Goal: Information Seeking & Learning: Check status

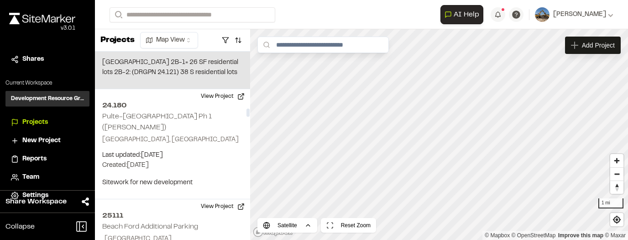
scroll to position [2486, 0]
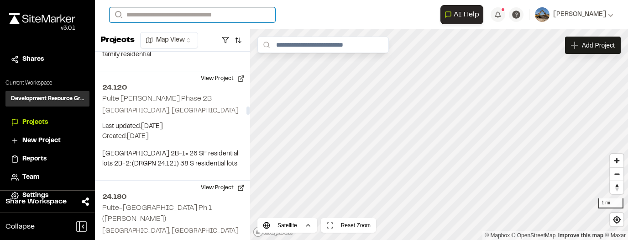
click at [166, 15] on input "Search" at bounding box center [193, 14] width 166 height 15
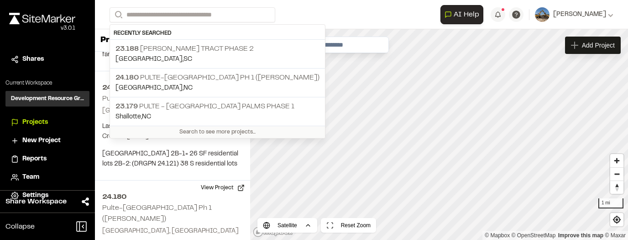
click at [158, 7] on div "**********" at bounding box center [362, 14] width 504 height 29
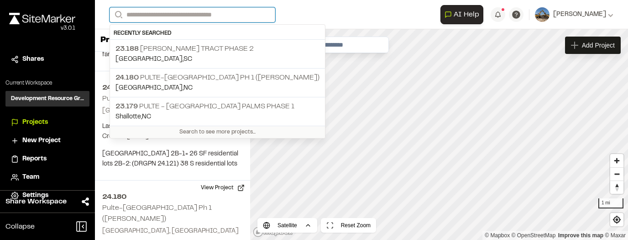
click at [159, 8] on input "Search" at bounding box center [193, 14] width 166 height 15
type input "*"
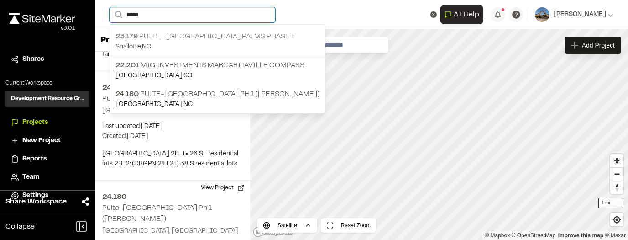
type input "*****"
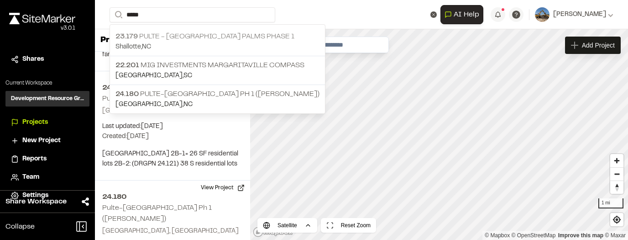
click at [249, 42] on p "Shallotte , [GEOGRAPHIC_DATA]" at bounding box center [218, 47] width 204 height 10
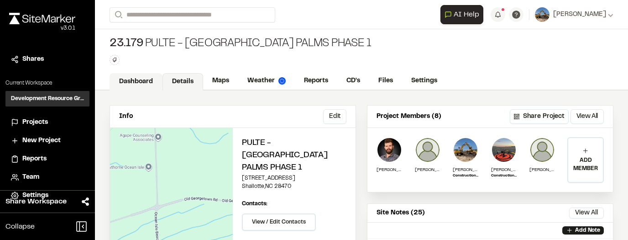
click at [154, 87] on link "Dashboard" at bounding box center [136, 81] width 53 height 17
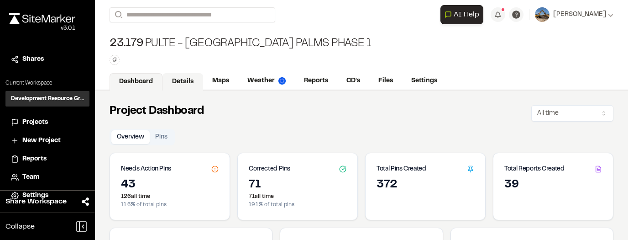
click at [200, 81] on link "Details" at bounding box center [183, 81] width 41 height 17
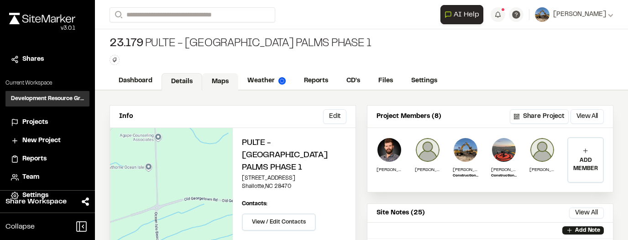
click at [227, 83] on link "Maps" at bounding box center [220, 81] width 36 height 17
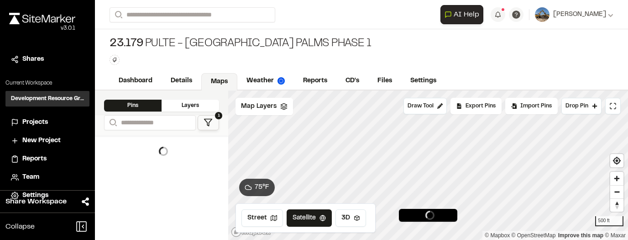
click at [206, 102] on div "Layers" at bounding box center [191, 106] width 58 height 12
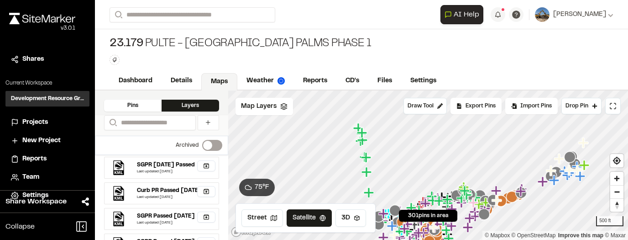
scroll to position [37, 0]
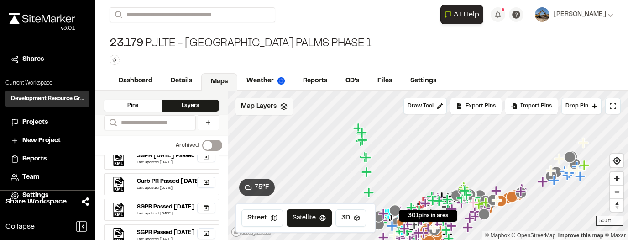
click at [274, 104] on span "Map Layers" at bounding box center [259, 106] width 36 height 10
click at [278, 105] on div "Map Layers Add" at bounding box center [279, 108] width 86 height 20
click at [151, 106] on div "Pins" at bounding box center [133, 106] width 58 height 12
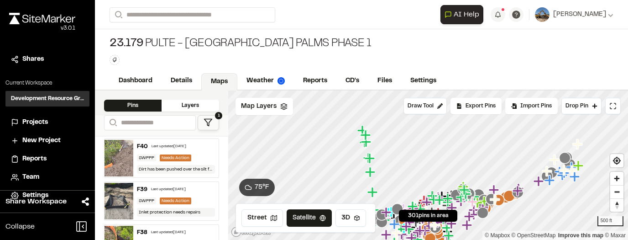
scroll to position [0, 0]
click at [257, 105] on span "Map Layers" at bounding box center [259, 106] width 36 height 10
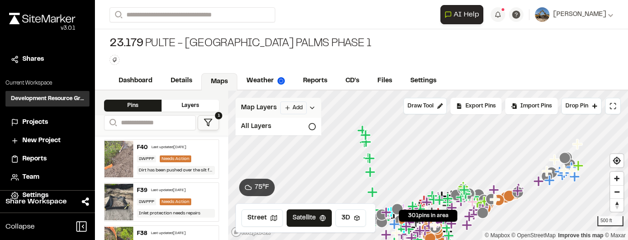
click at [265, 107] on span "Map Layers" at bounding box center [259, 108] width 36 height 10
click at [189, 77] on link "Details" at bounding box center [182, 81] width 41 height 17
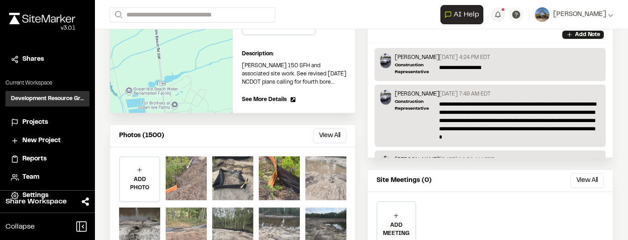
scroll to position [201, 0]
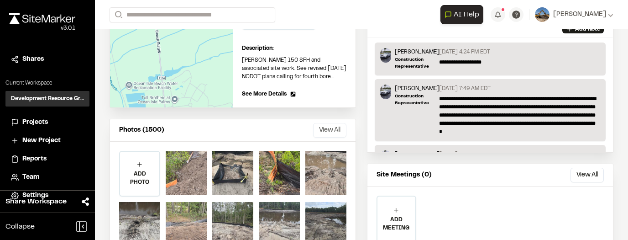
click at [330, 123] on button "View All" at bounding box center [329, 130] width 33 height 15
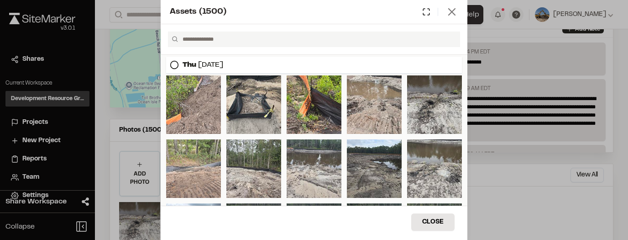
click at [454, 10] on line at bounding box center [452, 12] width 6 height 6
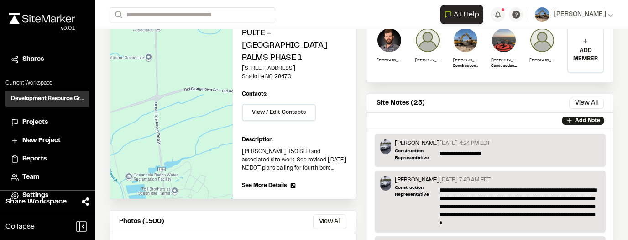
scroll to position [0, 0]
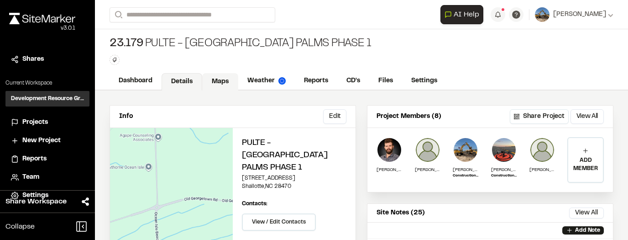
click at [211, 78] on link "Maps" at bounding box center [220, 81] width 36 height 17
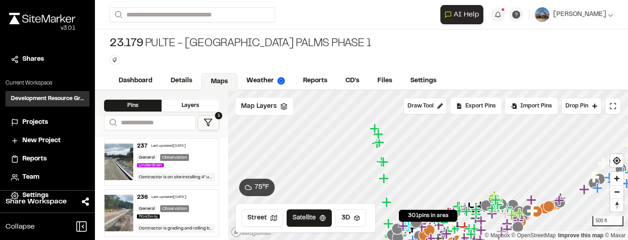
scroll to position [639, 0]
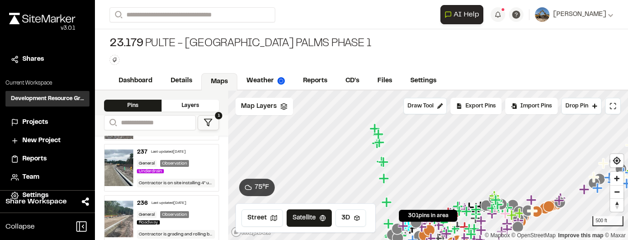
click at [180, 162] on div "Observation" at bounding box center [174, 163] width 29 height 7
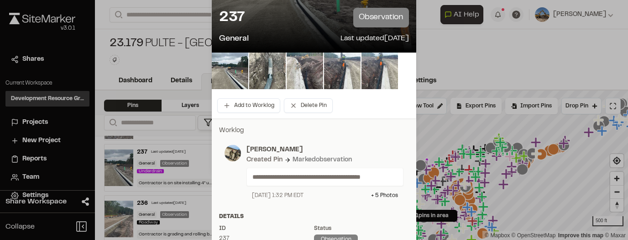
scroll to position [73, 0]
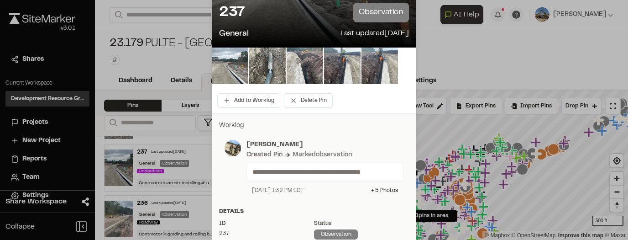
click at [240, 71] on img at bounding box center [230, 65] width 37 height 37
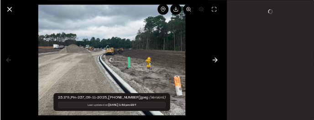
scroll to position [0, 0]
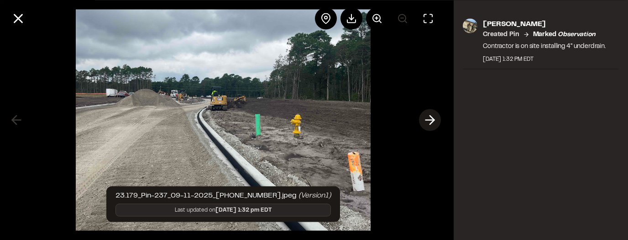
click at [431, 119] on icon at bounding box center [430, 120] width 15 height 16
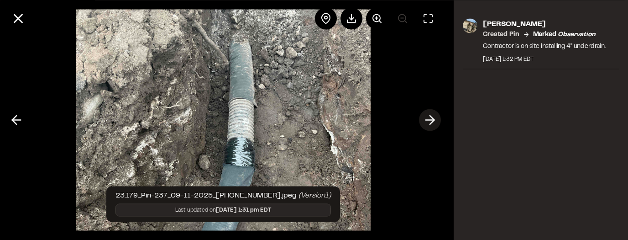
click at [432, 119] on icon at bounding box center [430, 120] width 15 height 16
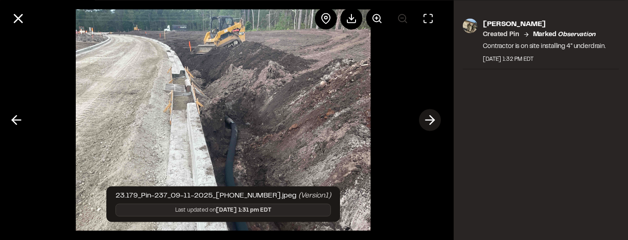
click at [432, 119] on icon at bounding box center [430, 120] width 15 height 16
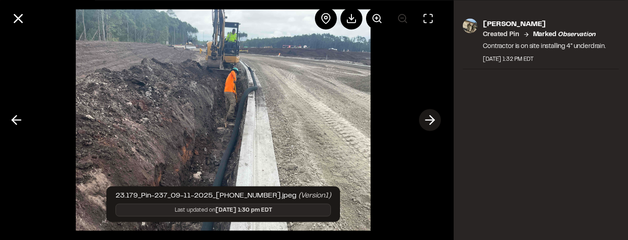
click at [427, 119] on icon at bounding box center [430, 120] width 15 height 16
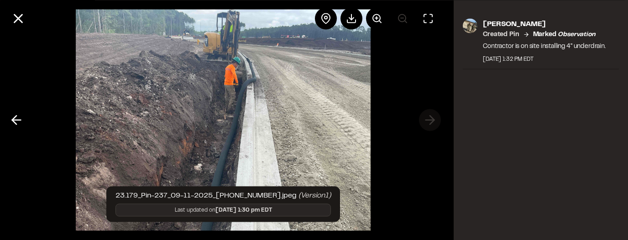
click at [427, 119] on div at bounding box center [223, 120] width 447 height 240
click at [16, 122] on icon at bounding box center [16, 120] width 15 height 16
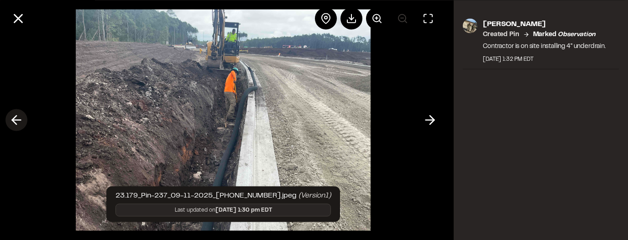
click at [16, 122] on icon at bounding box center [16, 120] width 15 height 16
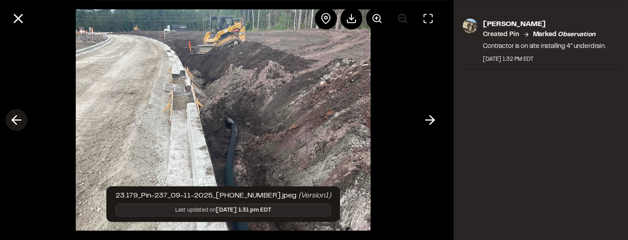
click at [12, 125] on icon at bounding box center [16, 120] width 15 height 16
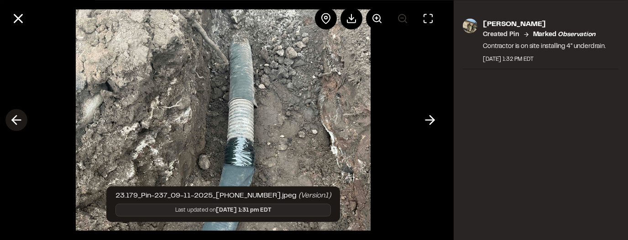
click at [12, 123] on icon at bounding box center [16, 120] width 15 height 16
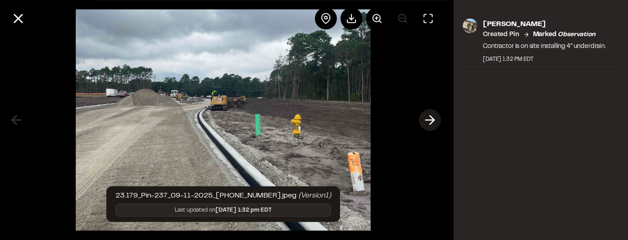
click at [429, 122] on icon at bounding box center [430, 120] width 15 height 16
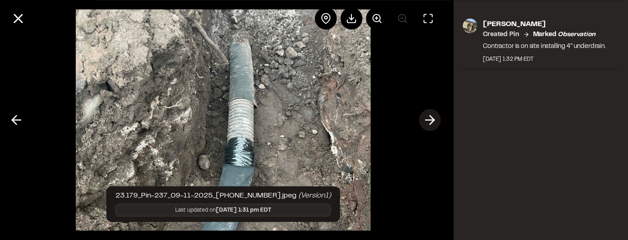
click at [429, 122] on icon at bounding box center [430, 120] width 15 height 16
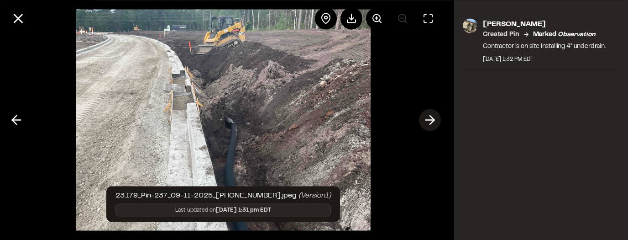
click at [429, 122] on icon at bounding box center [430, 120] width 15 height 16
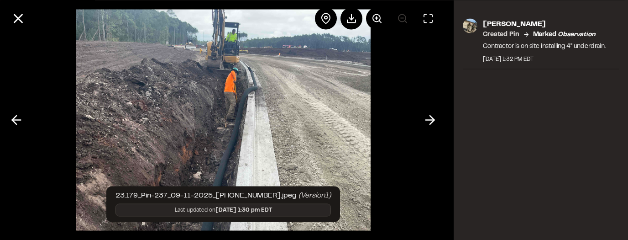
click at [435, 115] on icon at bounding box center [430, 120] width 15 height 16
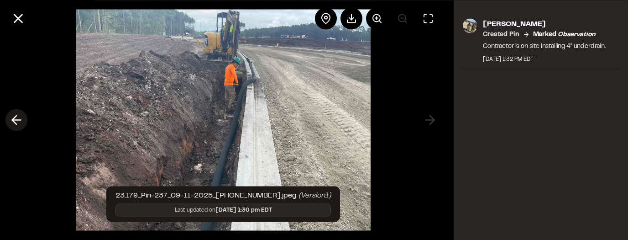
click at [18, 122] on icon at bounding box center [16, 120] width 15 height 16
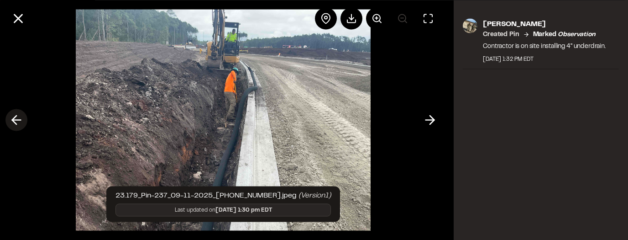
click at [18, 122] on icon at bounding box center [16, 120] width 15 height 16
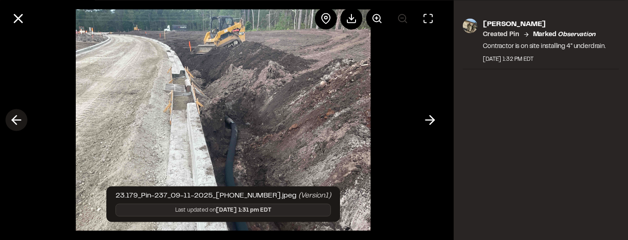
click at [18, 122] on icon at bounding box center [16, 120] width 15 height 16
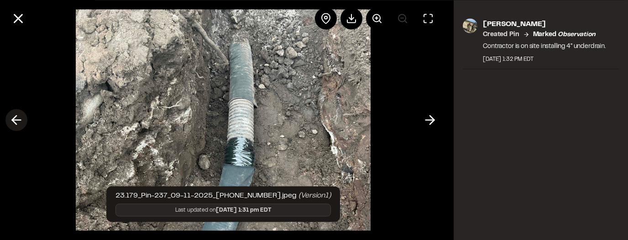
click at [16, 119] on icon at bounding box center [16, 120] width 15 height 16
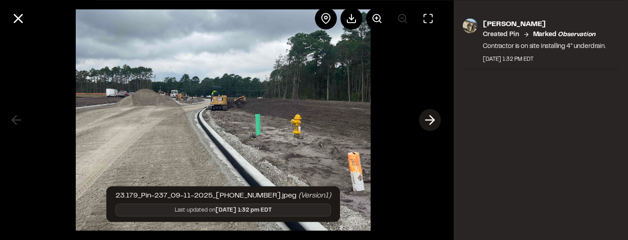
click at [432, 121] on polyline at bounding box center [432, 120] width 4 height 9
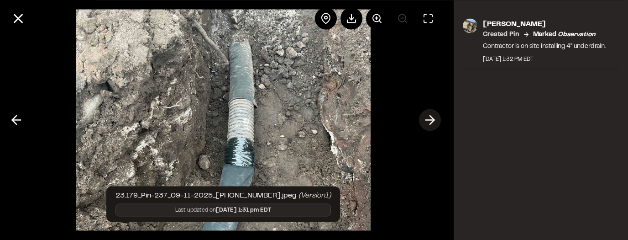
click at [432, 121] on polyline at bounding box center [432, 120] width 4 height 9
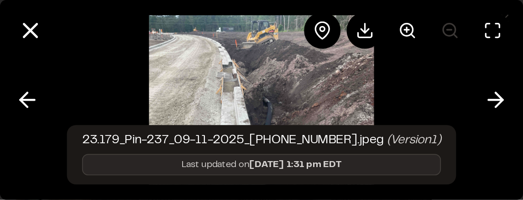
scroll to position [639, 0]
click at [171, 63] on img at bounding box center [157, 60] width 135 height 120
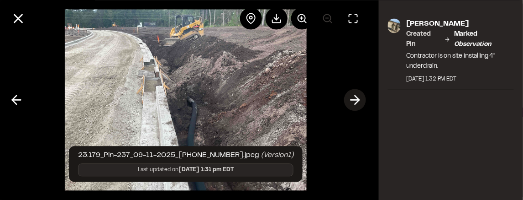
click at [354, 101] on icon at bounding box center [355, 100] width 15 height 16
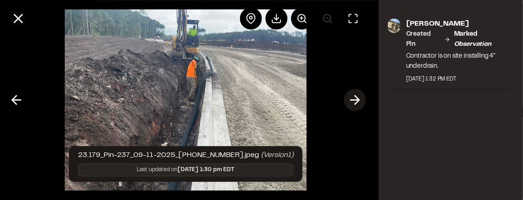
click at [354, 102] on icon at bounding box center [355, 100] width 15 height 16
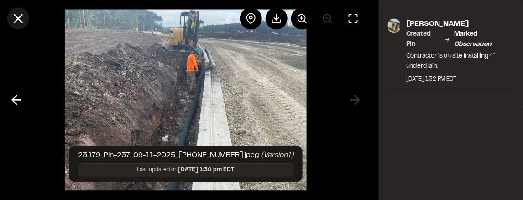
click at [23, 20] on icon at bounding box center [19, 19] width 16 height 16
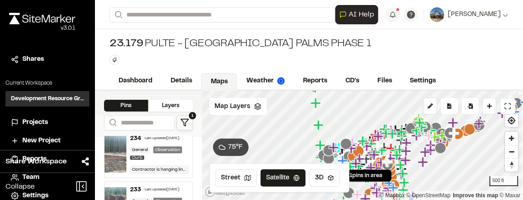
scroll to position [822, 0]
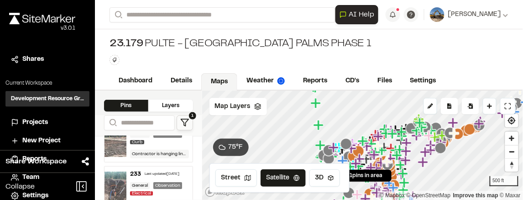
click at [167, 35] on div "Observation" at bounding box center [167, 31] width 29 height 7
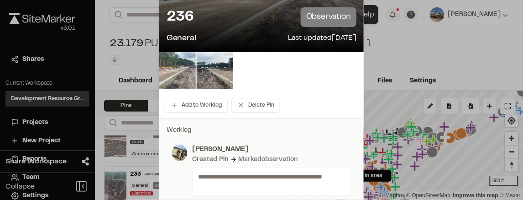
scroll to position [46, 0]
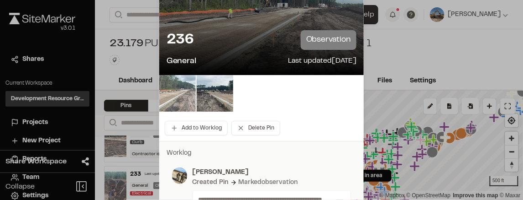
click at [182, 107] on img at bounding box center [177, 93] width 37 height 37
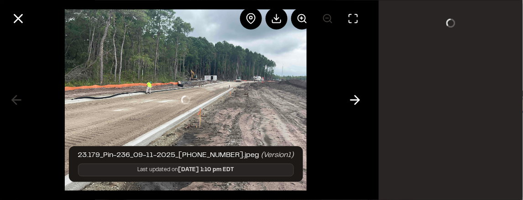
scroll to position [0, 0]
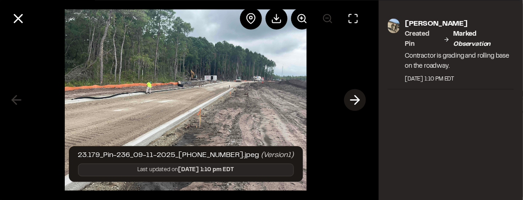
click at [359, 99] on polyline at bounding box center [357, 99] width 4 height 9
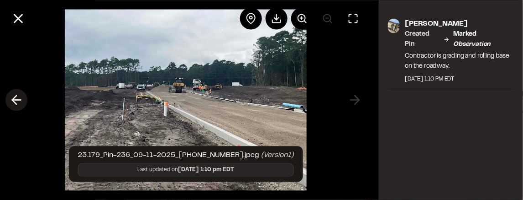
click at [14, 101] on polyline at bounding box center [14, 99] width 4 height 9
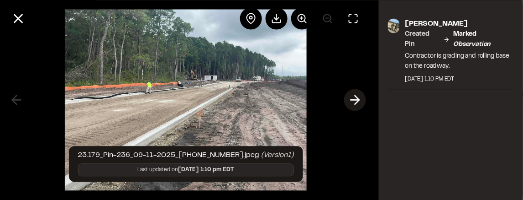
click at [350, 99] on icon at bounding box center [355, 100] width 15 height 16
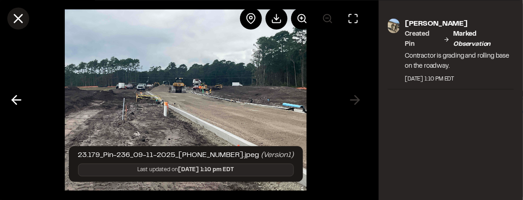
click at [11, 17] on icon at bounding box center [19, 19] width 16 height 16
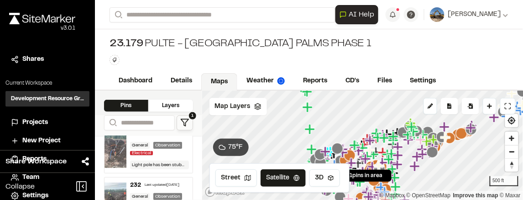
scroll to position [868, 0]
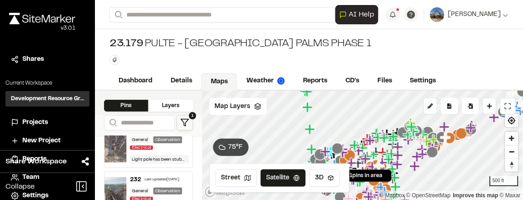
click at [145, 41] on div "General" at bounding box center [140, 37] width 20 height 7
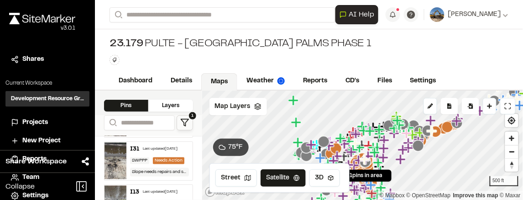
scroll to position [380, 0]
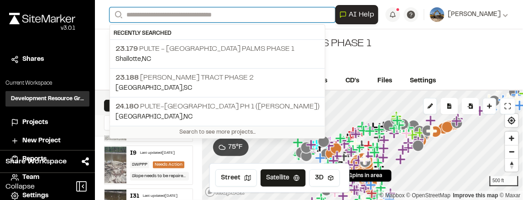
click at [174, 11] on input "Search" at bounding box center [223, 14] width 226 height 15
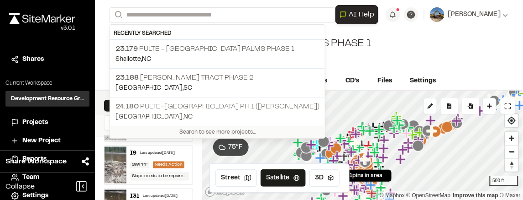
click at [216, 101] on p "24.180 Pulte-[GEOGRAPHIC_DATA] Ph 1 ([PERSON_NAME])" at bounding box center [218, 106] width 204 height 11
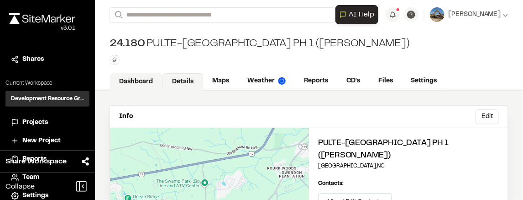
click at [141, 80] on link "Dashboard" at bounding box center [136, 81] width 53 height 17
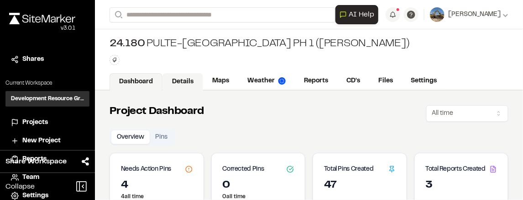
click at [175, 79] on link "Details" at bounding box center [183, 81] width 41 height 17
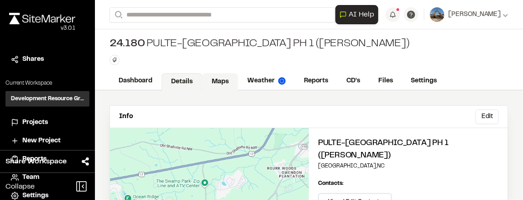
click at [209, 79] on link "Maps" at bounding box center [220, 81] width 36 height 17
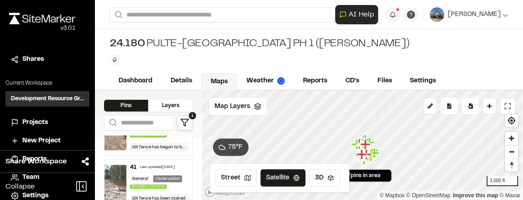
scroll to position [594, 0]
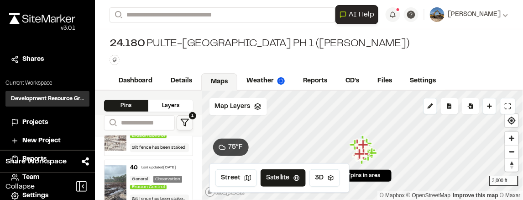
click at [181, 121] on icon at bounding box center [184, 122] width 9 height 9
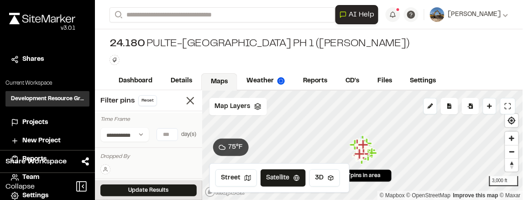
scroll to position [0, 0]
click at [134, 135] on select "**********" at bounding box center [124, 134] width 49 height 15
click at [163, 139] on input "number" at bounding box center [170, 135] width 26 height 12
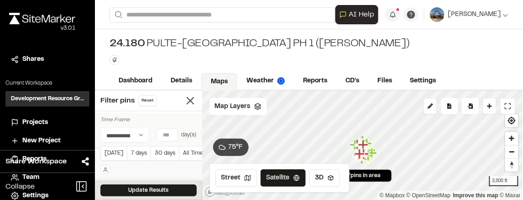
scroll to position [15, 0]
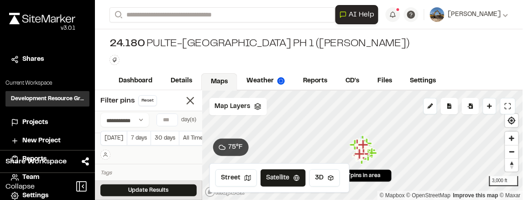
click at [113, 156] on div at bounding box center [148, 154] width 96 height 11
click at [108, 157] on button at bounding box center [105, 154] width 10 height 10
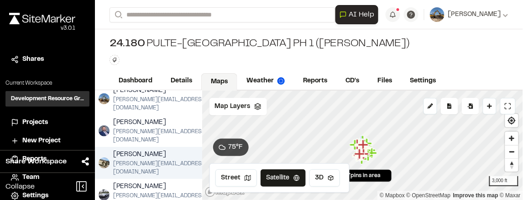
click at [141, 149] on span "[PERSON_NAME]" at bounding box center [168, 154] width 111 height 10
click at [124, 159] on span "[PERSON_NAME][EMAIL_ADDRESS][DOMAIN_NAME]" at bounding box center [163, 167] width 100 height 16
click at [141, 159] on span "[PERSON_NAME][EMAIL_ADDRESS][DOMAIN_NAME]" at bounding box center [168, 167] width 111 height 16
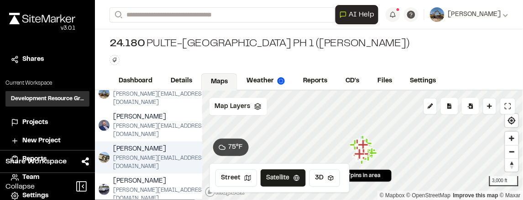
click at [141, 154] on span "[PERSON_NAME][EMAIL_ADDRESS][DOMAIN_NAME]" at bounding box center [168, 162] width 111 height 16
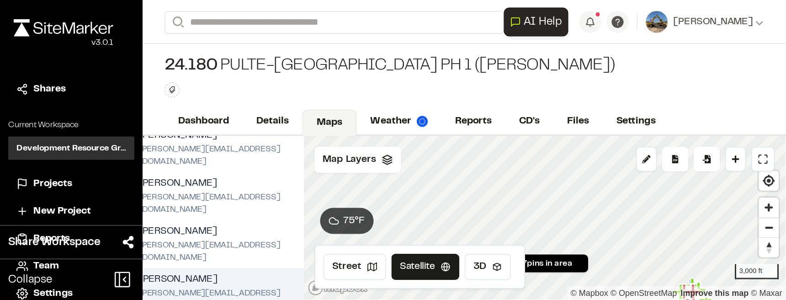
scroll to position [594, 0]
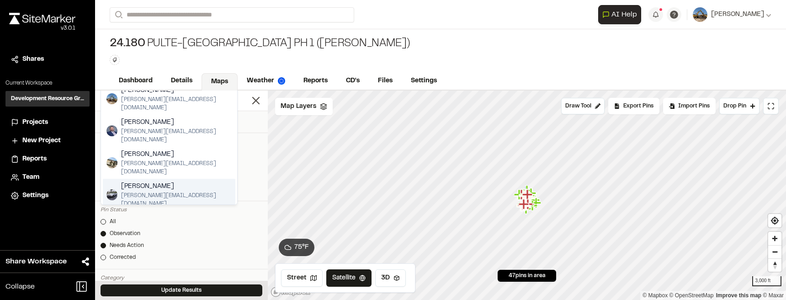
click at [193, 179] on div "[PERSON_NAME] [PERSON_NAME][EMAIL_ADDRESS][DOMAIN_NAME]" at bounding box center [169, 195] width 132 height 32
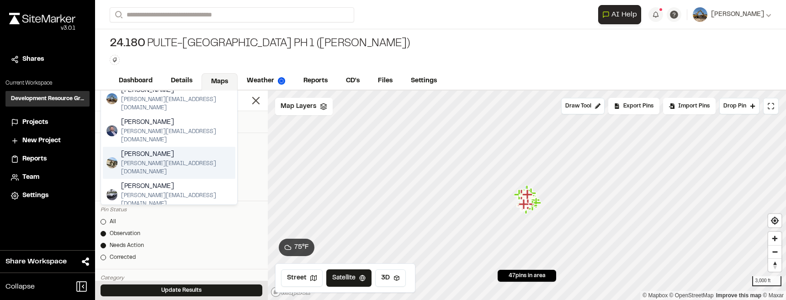
click at [189, 147] on div "Dillon Hackett [EMAIL_ADDRESS][DOMAIN_NAME]" at bounding box center [169, 163] width 132 height 32
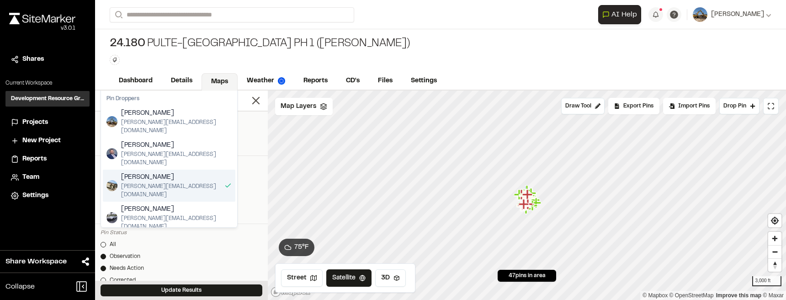
click at [176, 125] on div "[PERSON_NAME] [PERSON_NAME][EMAIL_ADDRESS][DOMAIN_NAME]" at bounding box center [169, 121] width 132 height 32
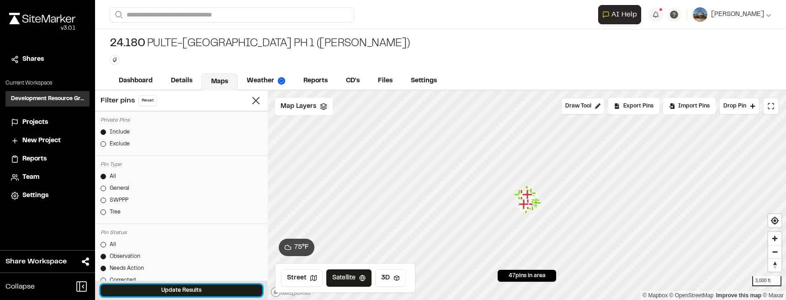
click at [198, 239] on button "Update Results" at bounding box center [181, 290] width 162 height 12
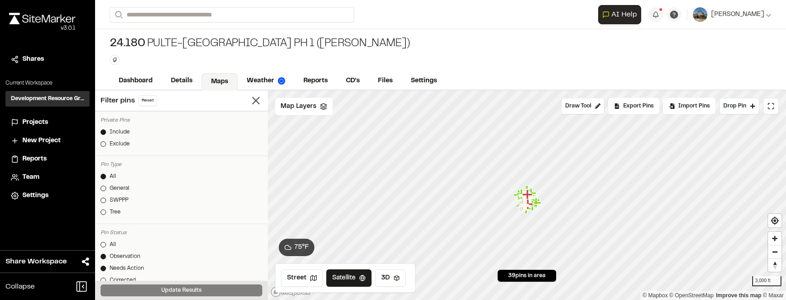
scroll to position [594, 0]
click at [253, 99] on icon at bounding box center [255, 100] width 13 height 13
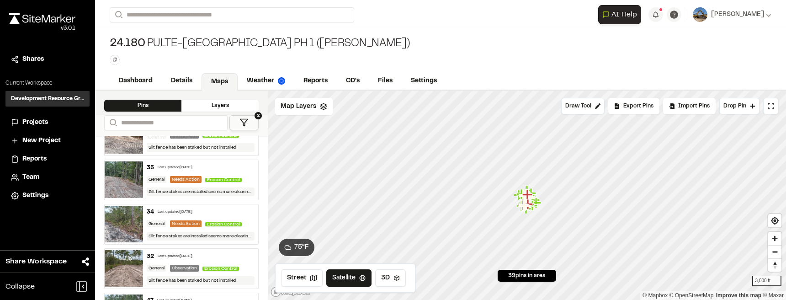
scroll to position [0, 0]
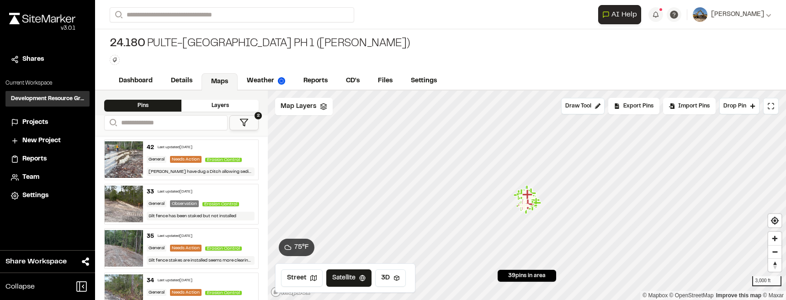
click at [198, 157] on div "Needs Action" at bounding box center [186, 159] width 32 height 7
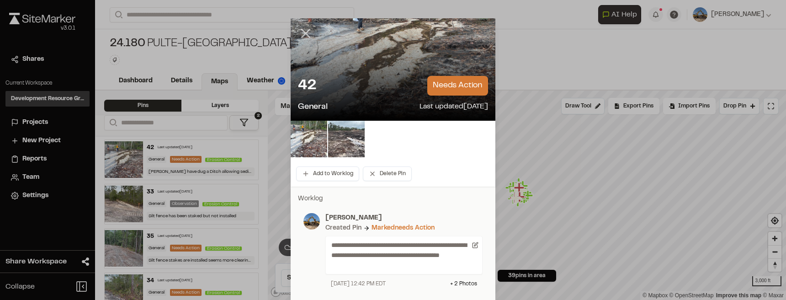
click at [309, 33] on icon at bounding box center [306, 34] width 16 height 16
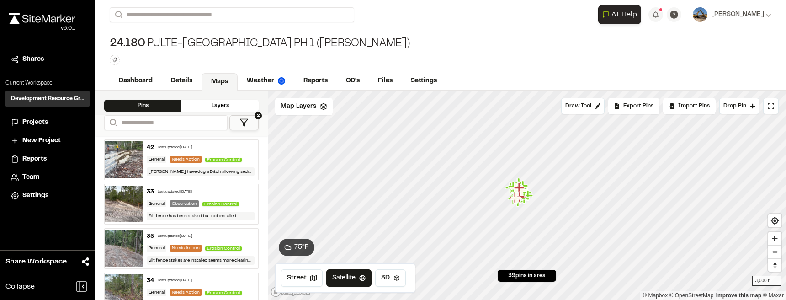
click at [163, 161] on div "General" at bounding box center [157, 159] width 20 height 7
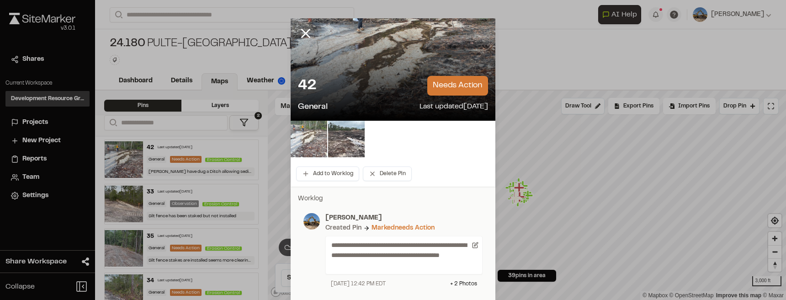
click at [315, 145] on img at bounding box center [308, 139] width 37 height 37
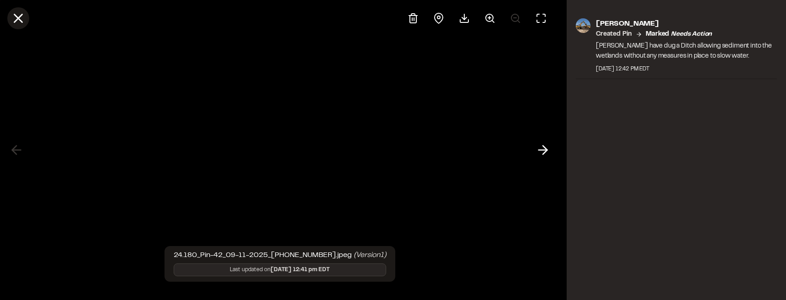
click at [18, 17] on line at bounding box center [19, 19] width 8 height 8
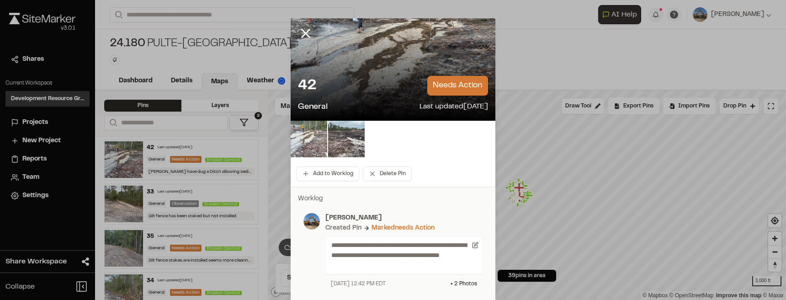
click at [322, 142] on img at bounding box center [308, 139] width 37 height 37
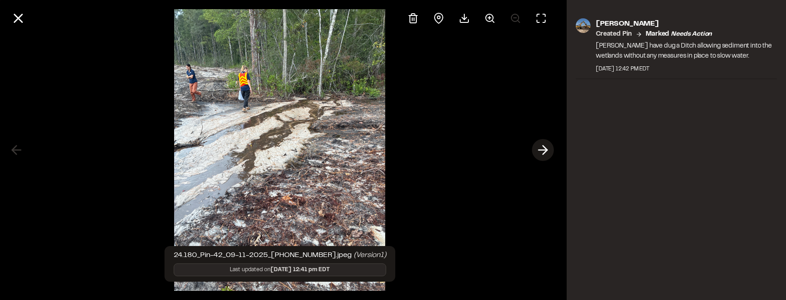
click at [542, 153] on icon at bounding box center [542, 150] width 15 height 16
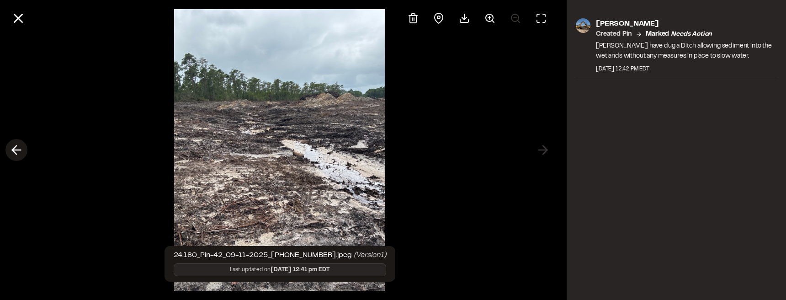
click at [18, 156] on icon at bounding box center [16, 150] width 15 height 16
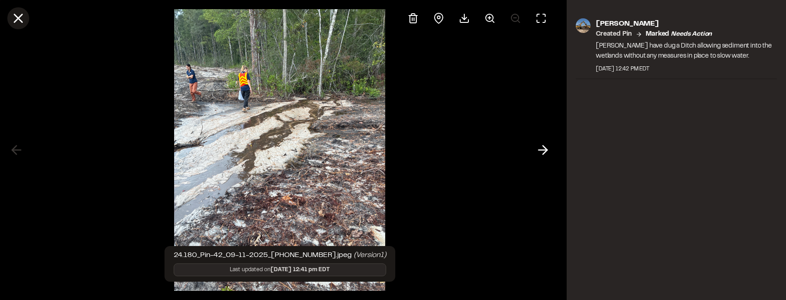
click at [12, 17] on icon at bounding box center [19, 19] width 16 height 16
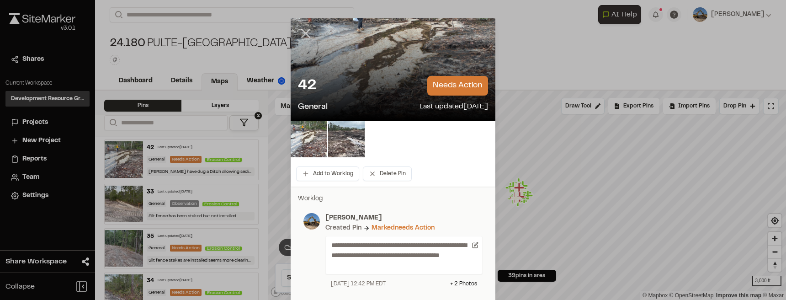
click at [298, 35] on icon at bounding box center [306, 34] width 16 height 16
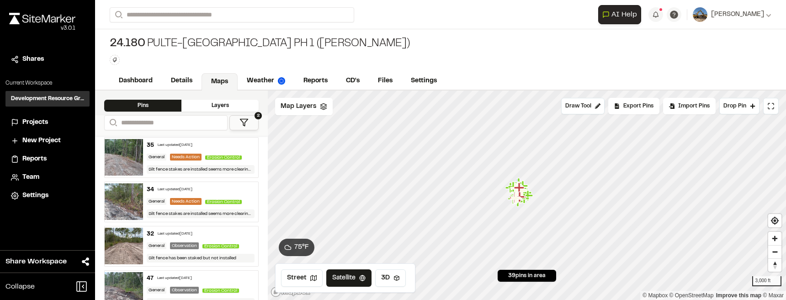
scroll to position [91, 0]
click at [171, 200] on div "Needs Action" at bounding box center [186, 200] width 32 height 7
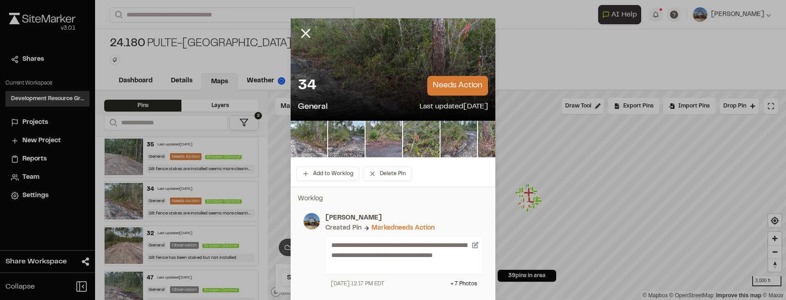
click at [307, 33] on icon at bounding box center [306, 34] width 16 height 16
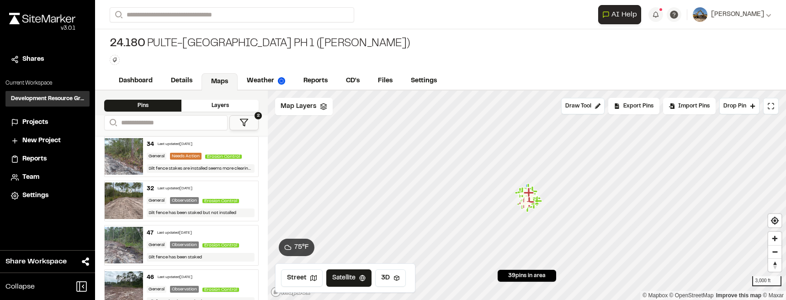
scroll to position [137, 0]
click at [164, 239] on div "Silt fence has been staked" at bounding box center [201, 256] width 108 height 9
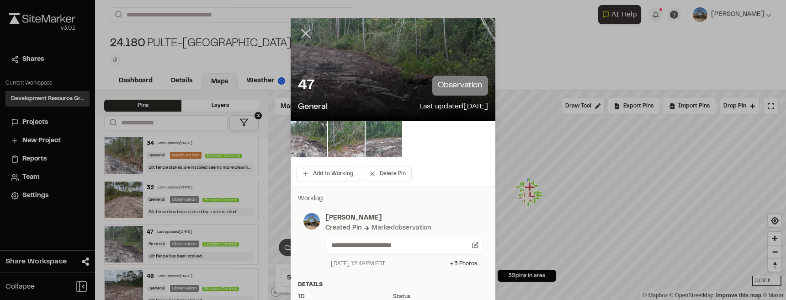
click at [309, 28] on icon at bounding box center [306, 34] width 16 height 16
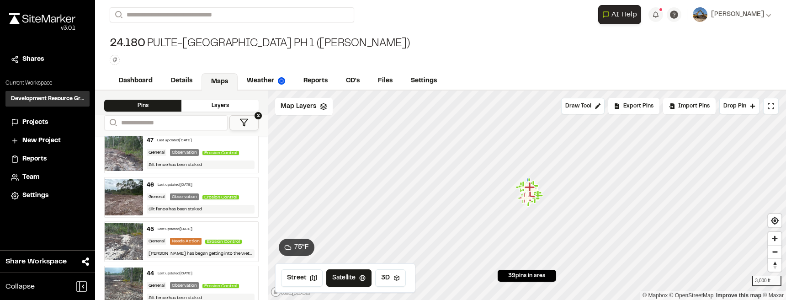
scroll to position [251, 0]
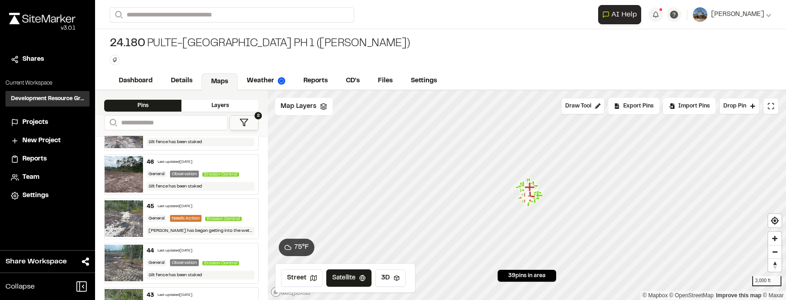
click at [150, 233] on div "[PERSON_NAME] has began getting into the wetlands measure need to be in place t…" at bounding box center [201, 230] width 108 height 9
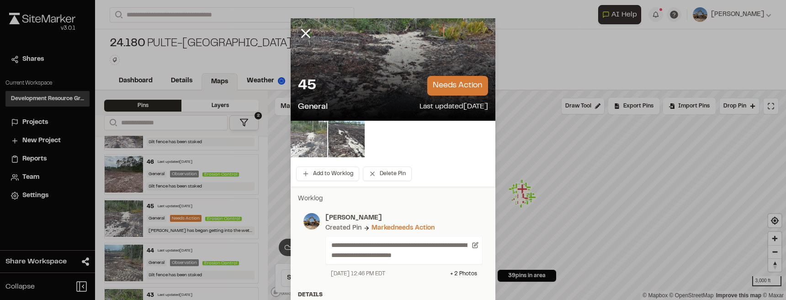
click at [315, 128] on img at bounding box center [308, 139] width 37 height 37
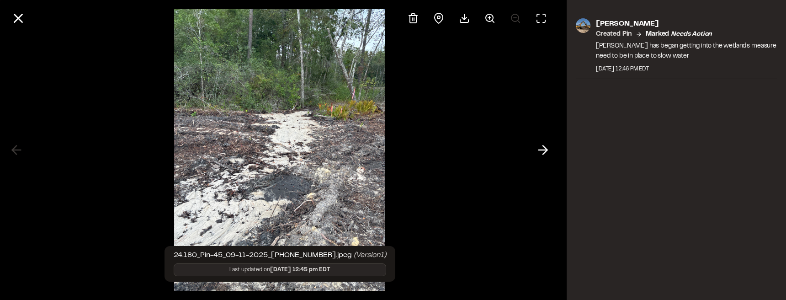
click at [528, 147] on div at bounding box center [279, 150] width 559 height 300
click at [538, 150] on line at bounding box center [542, 150] width 9 height 0
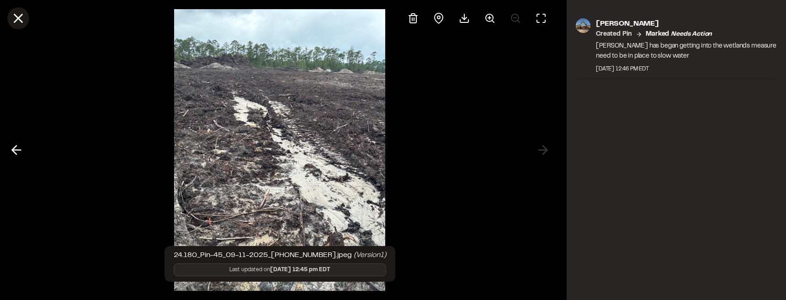
click at [23, 17] on icon at bounding box center [19, 19] width 16 height 16
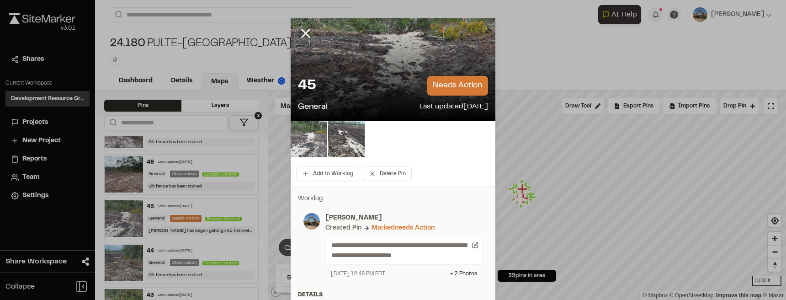
click at [310, 38] on icon at bounding box center [306, 34] width 16 height 16
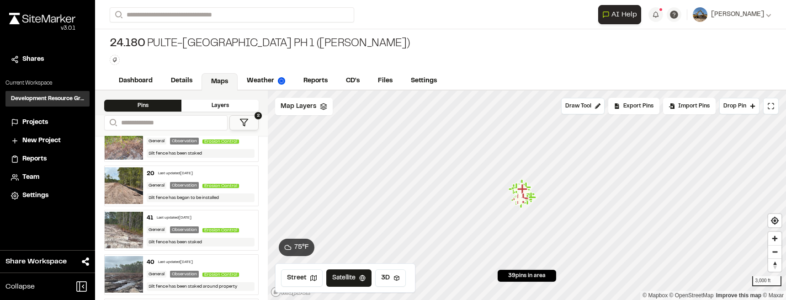
scroll to position [480, 0]
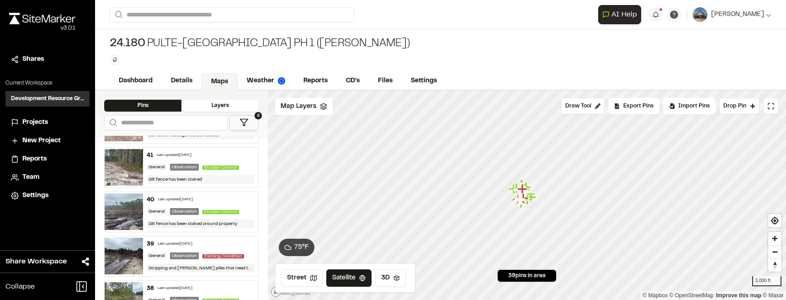
click at [126, 208] on img at bounding box center [124, 211] width 38 height 37
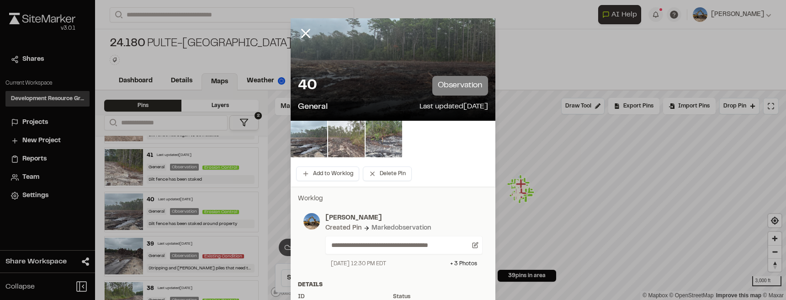
click at [328, 140] on img at bounding box center [346, 139] width 37 height 37
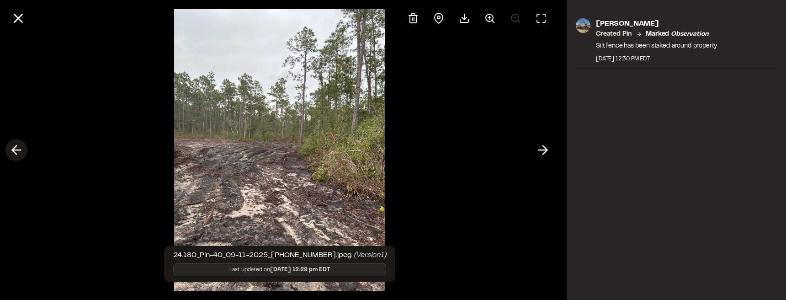
click at [16, 154] on polyline at bounding box center [14, 150] width 4 height 9
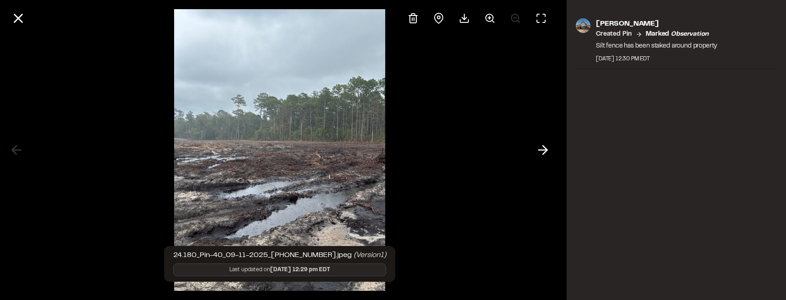
click at [19, 157] on div at bounding box center [279, 150] width 559 height 300
click at [27, 19] on button at bounding box center [18, 18] width 22 height 22
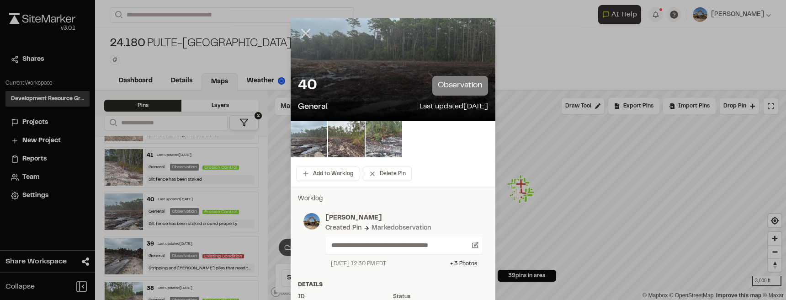
click at [306, 32] on line at bounding box center [306, 34] width 8 height 8
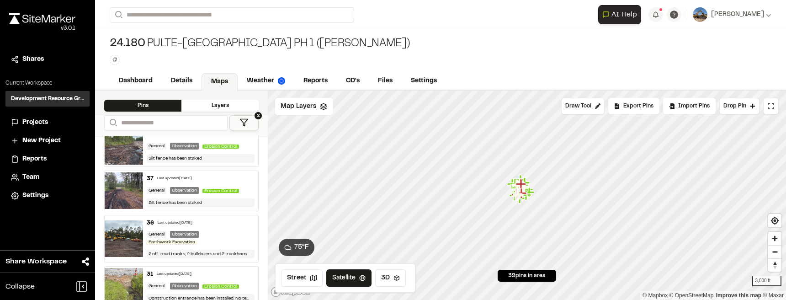
scroll to position [639, 0]
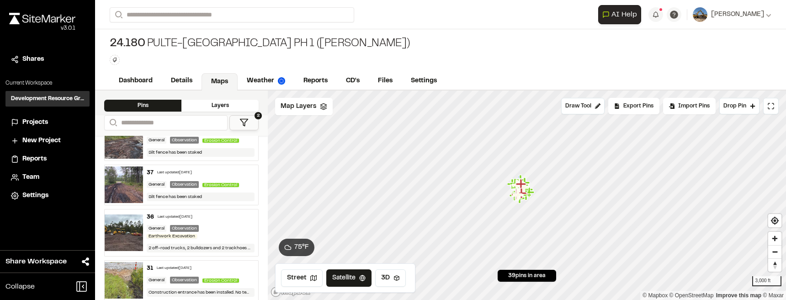
click at [205, 232] on div "General Observation Earthwork Excavation" at bounding box center [201, 232] width 108 height 15
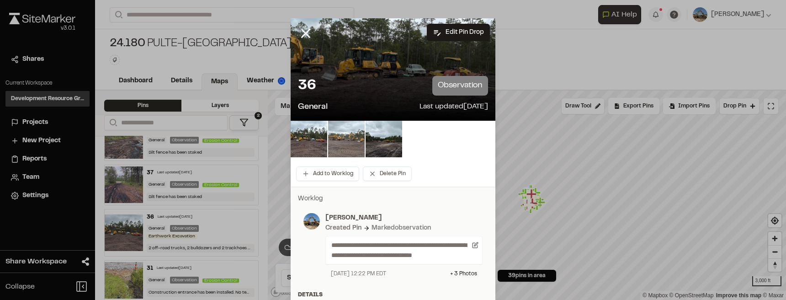
click at [328, 144] on img at bounding box center [346, 139] width 37 height 37
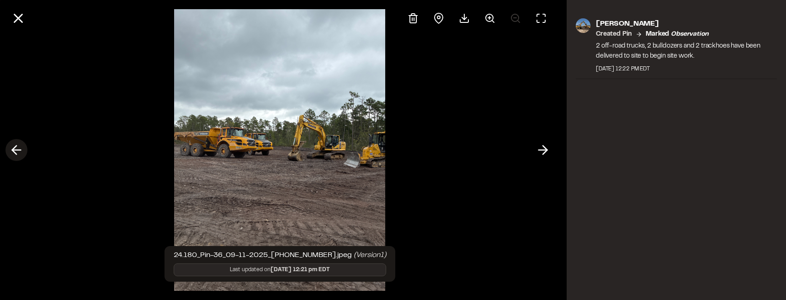
click at [16, 154] on icon at bounding box center [16, 150] width 15 height 16
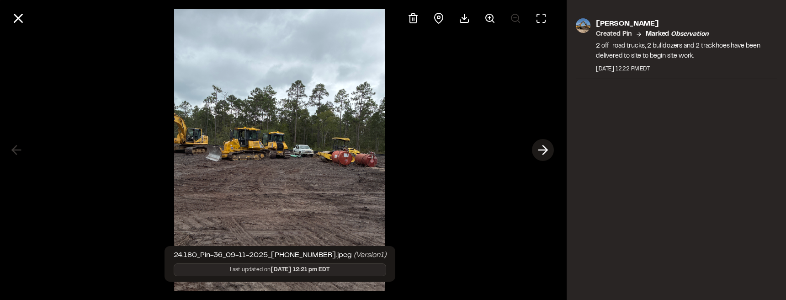
click at [540, 149] on icon at bounding box center [542, 150] width 15 height 16
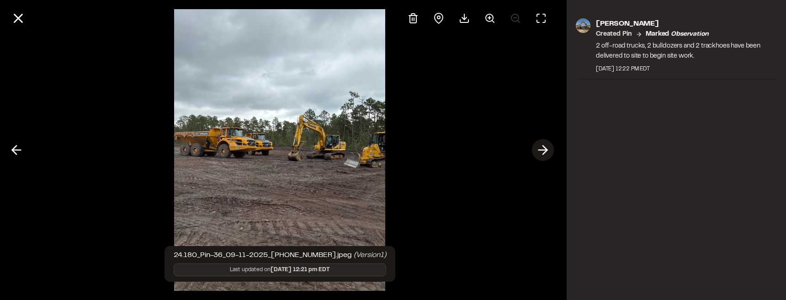
click at [540, 149] on icon at bounding box center [542, 150] width 15 height 16
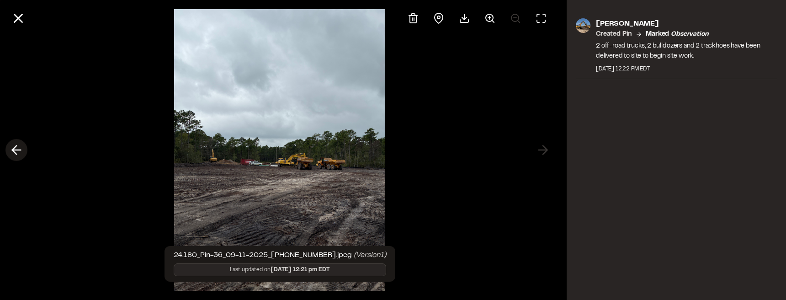
click at [8, 153] on button at bounding box center [16, 150] width 22 height 22
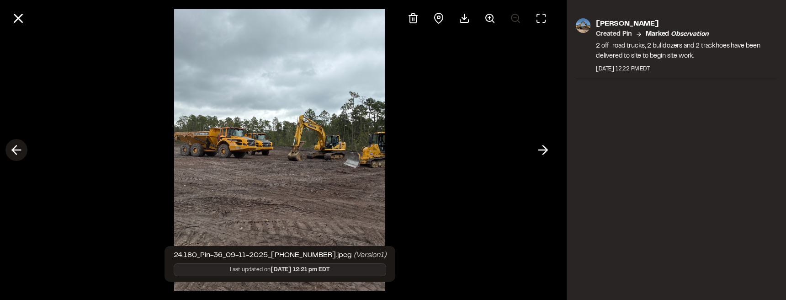
click at [8, 153] on button at bounding box center [16, 150] width 22 height 22
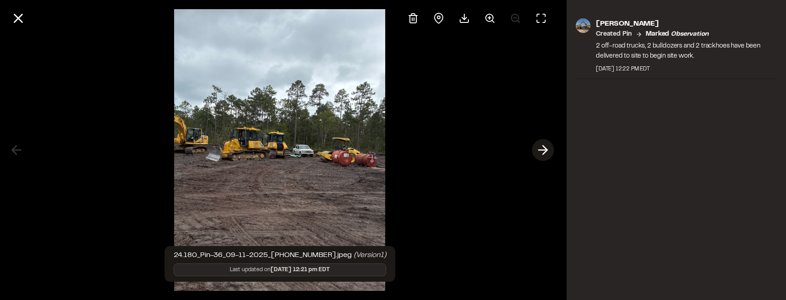
click at [543, 150] on line at bounding box center [542, 150] width 9 height 0
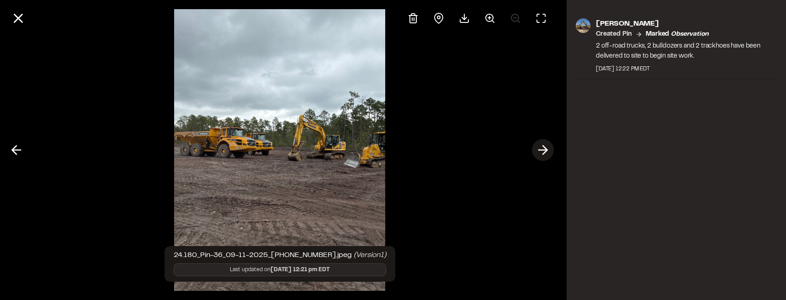
click at [543, 150] on line at bounding box center [542, 150] width 9 height 0
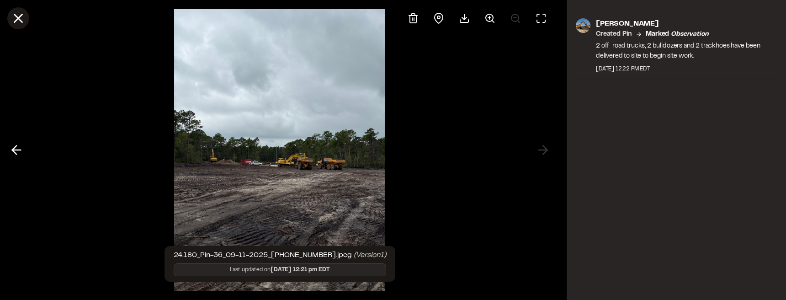
click at [15, 20] on icon at bounding box center [19, 19] width 16 height 16
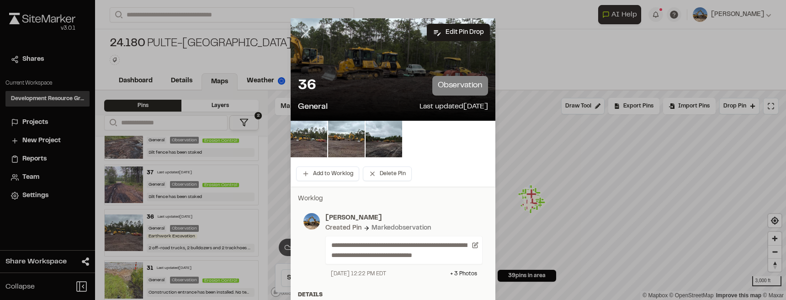
click at [307, 36] on line at bounding box center [306, 34] width 8 height 8
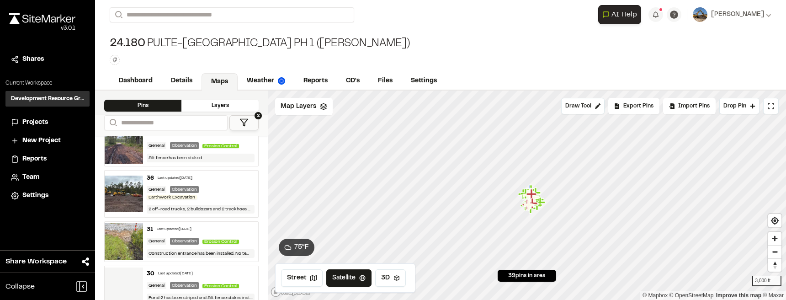
scroll to position [685, 0]
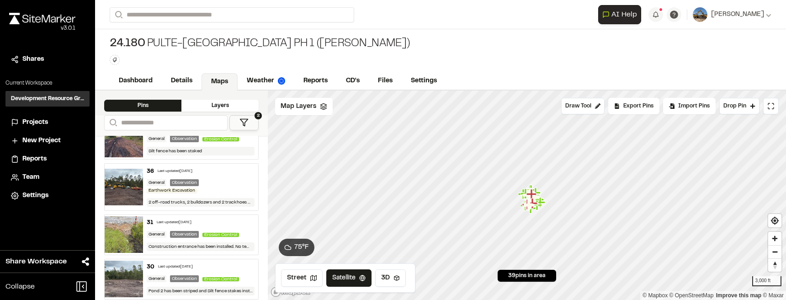
click at [199, 226] on div "31 Last updated [DATE]" at bounding box center [201, 222] width 108 height 8
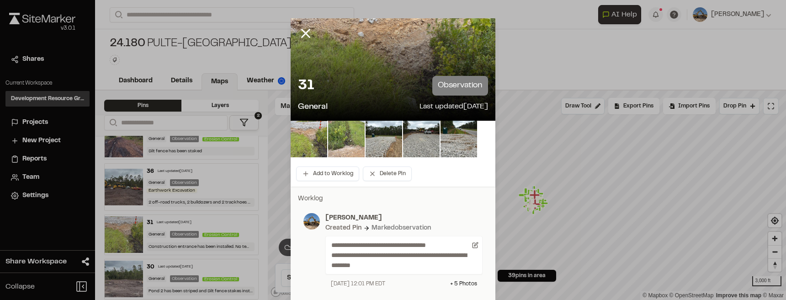
click at [306, 33] on icon at bounding box center [306, 34] width 16 height 16
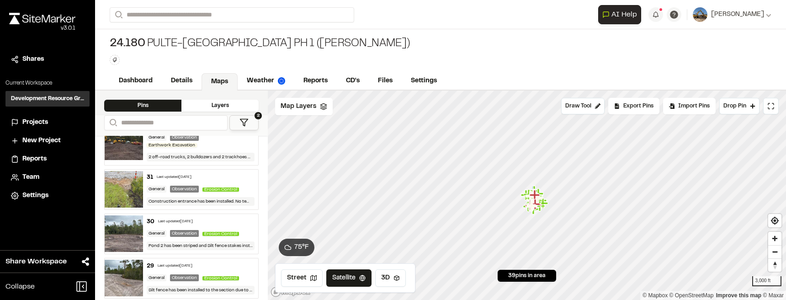
scroll to position [731, 0]
click at [189, 227] on div "30 Last updated [DATE] General Observation Erosion Control Pond 2 has been stri…" at bounding box center [200, 233] width 115 height 40
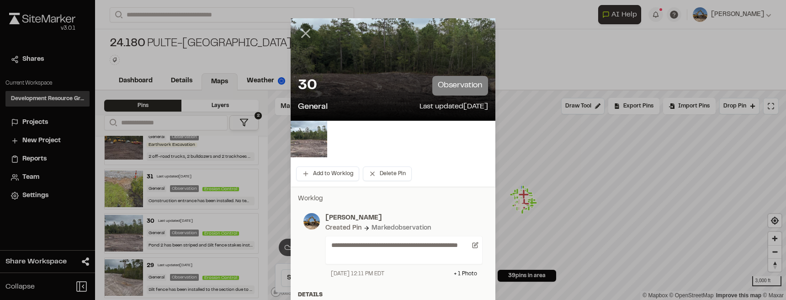
click at [305, 32] on line at bounding box center [306, 34] width 8 height 8
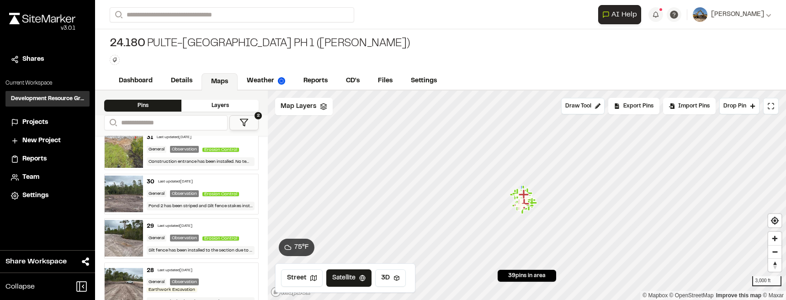
scroll to position [776, 0]
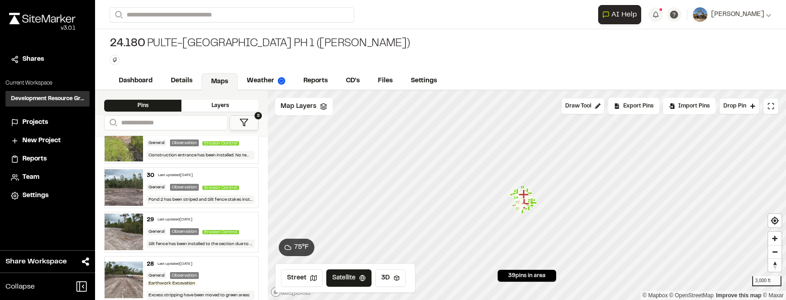
click at [183, 226] on div "29 Last updated [DATE] General Observation Erosion Control Silt fence has been …" at bounding box center [200, 232] width 115 height 40
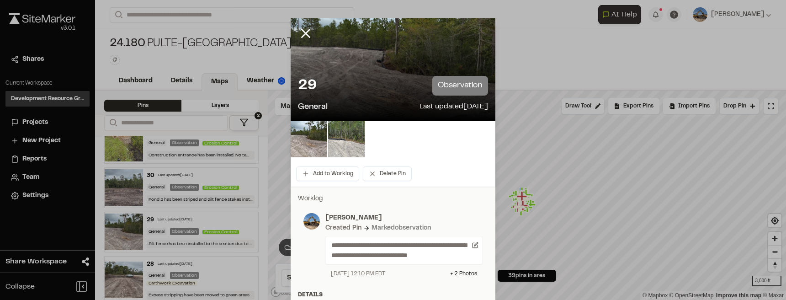
click at [309, 31] on icon at bounding box center [306, 34] width 16 height 16
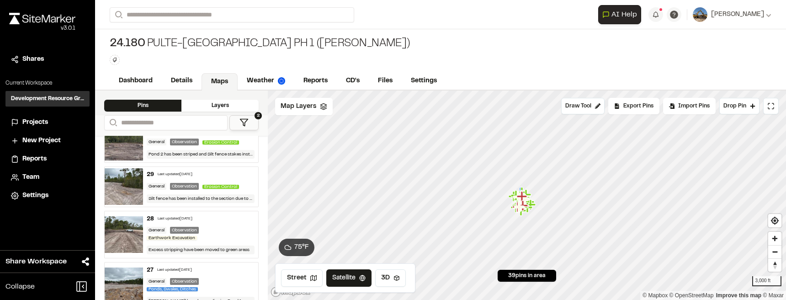
scroll to position [822, 0]
click at [211, 226] on div "General Observation Earthwork Excavation" at bounding box center [201, 233] width 108 height 15
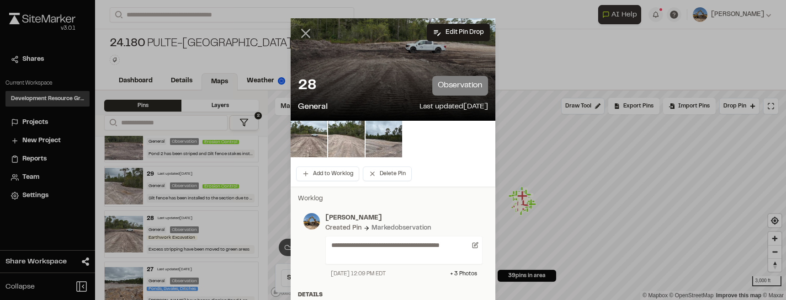
click at [302, 37] on icon at bounding box center [306, 34] width 16 height 16
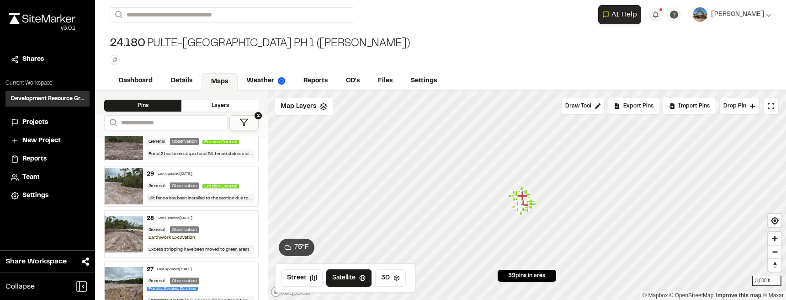
click at [204, 239] on div "General Observation Ponds, [GEOGRAPHIC_DATA], Ditches" at bounding box center [201, 284] width 108 height 15
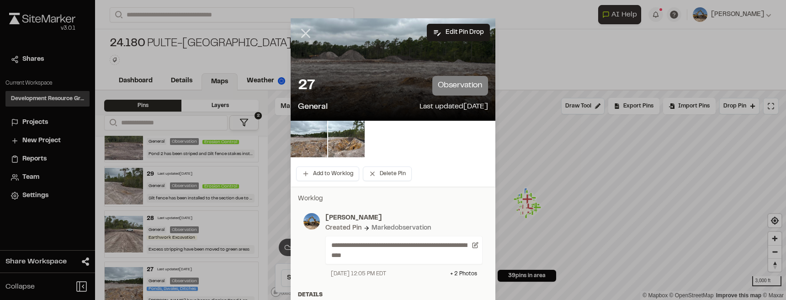
click at [304, 34] on line at bounding box center [306, 34] width 8 height 8
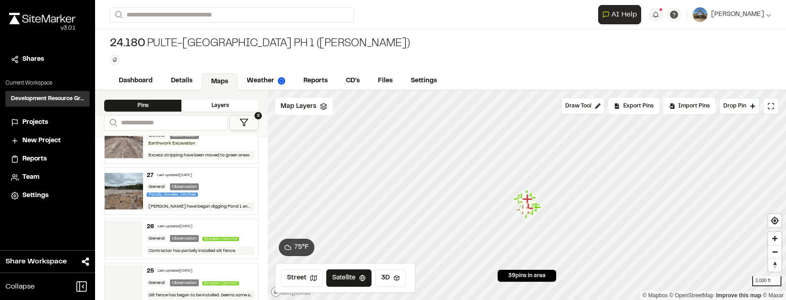
scroll to position [936, 0]
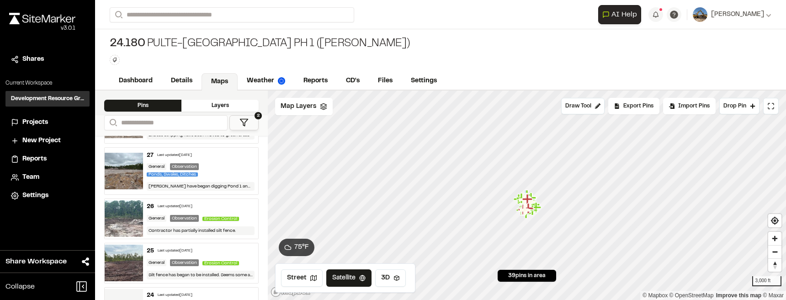
click at [218, 206] on div "26 Last updated [DATE]" at bounding box center [201, 206] width 108 height 8
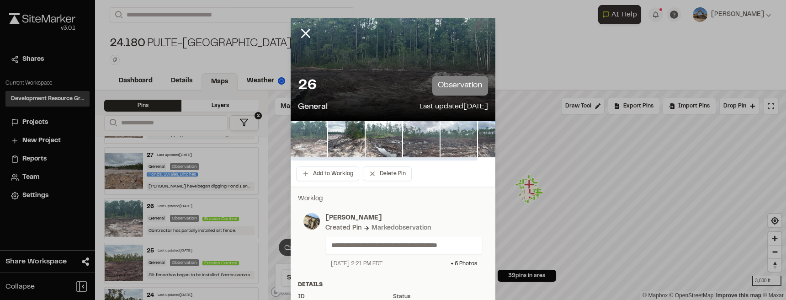
click at [308, 140] on img at bounding box center [308, 139] width 37 height 37
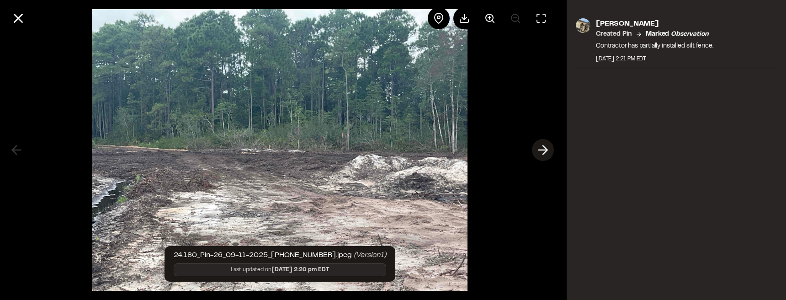
click at [538, 146] on icon at bounding box center [542, 150] width 15 height 16
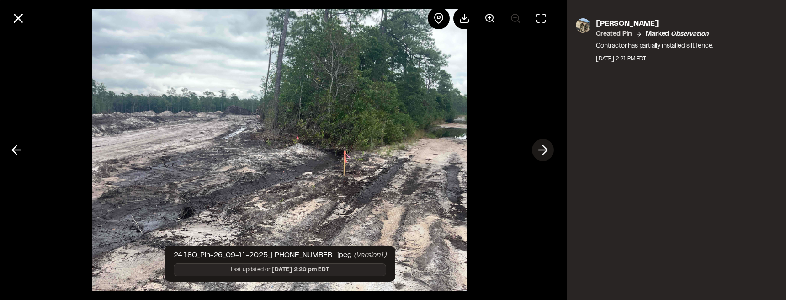
click at [538, 146] on icon at bounding box center [542, 150] width 15 height 16
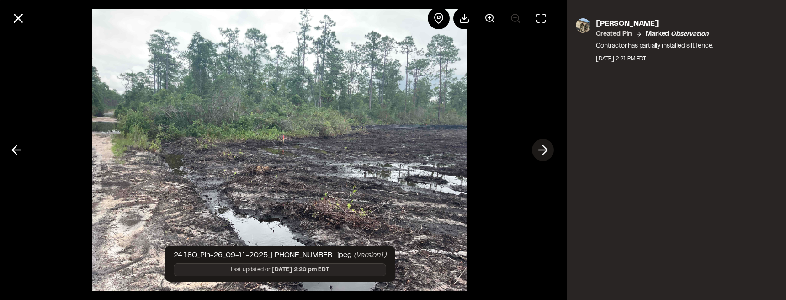
click at [538, 146] on icon at bounding box center [542, 150] width 15 height 16
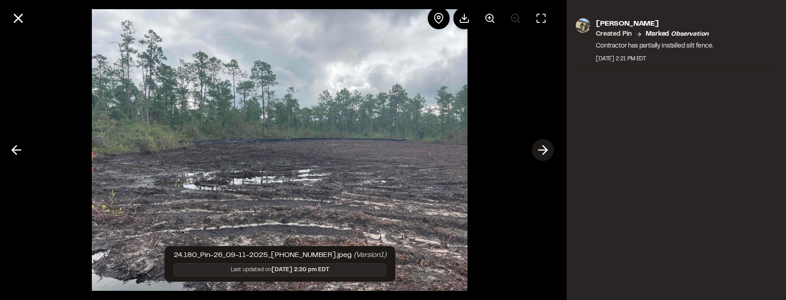
click at [538, 146] on icon at bounding box center [542, 150] width 15 height 16
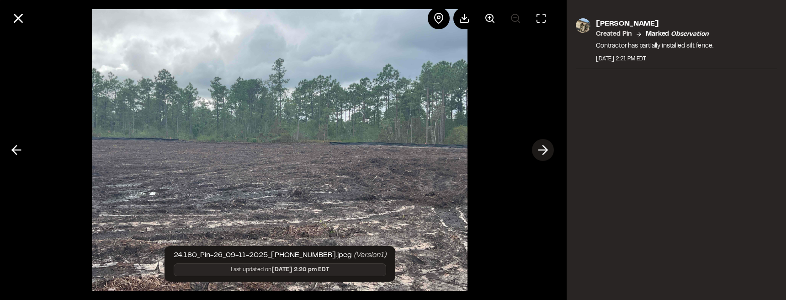
click at [538, 146] on icon at bounding box center [542, 150] width 15 height 16
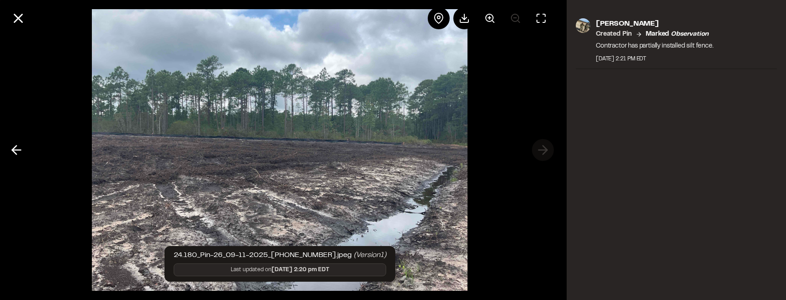
click at [538, 146] on div at bounding box center [279, 150] width 559 height 300
click at [16, 150] on line at bounding box center [16, 150] width 9 height 0
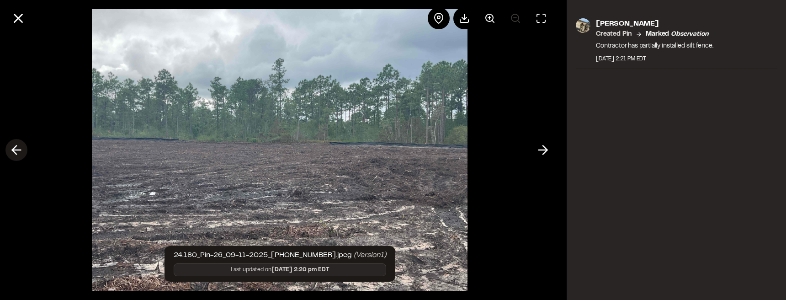
click at [16, 150] on line at bounding box center [16, 150] width 9 height 0
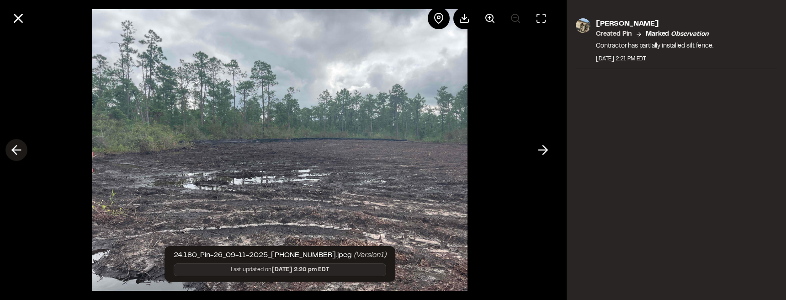
click at [16, 150] on line at bounding box center [16, 150] width 9 height 0
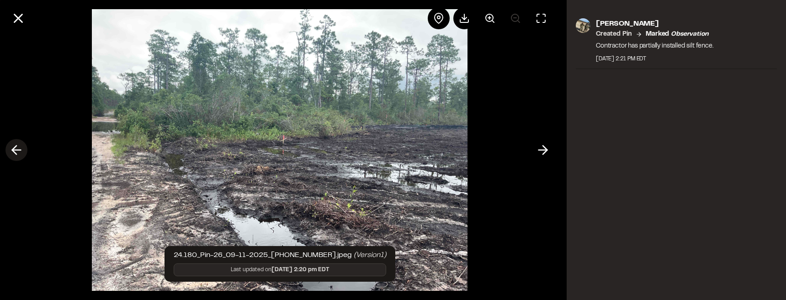
click at [16, 150] on line at bounding box center [16, 150] width 9 height 0
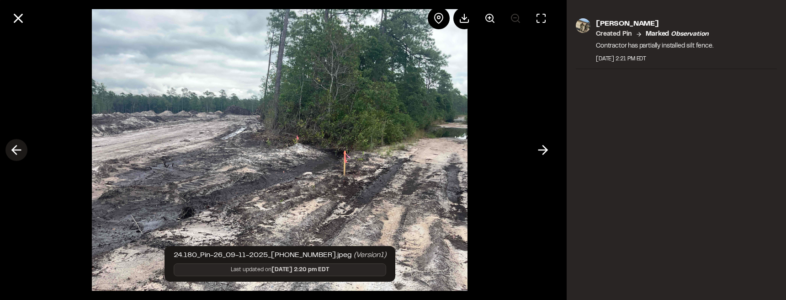
click at [16, 150] on line at bounding box center [16, 150] width 9 height 0
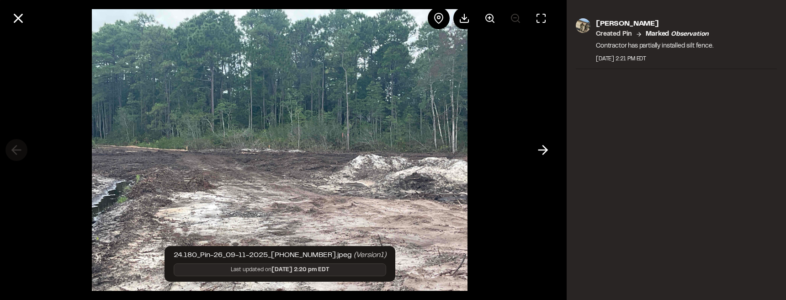
click at [16, 149] on div at bounding box center [279, 150] width 559 height 300
click at [24, 22] on icon at bounding box center [19, 19] width 16 height 16
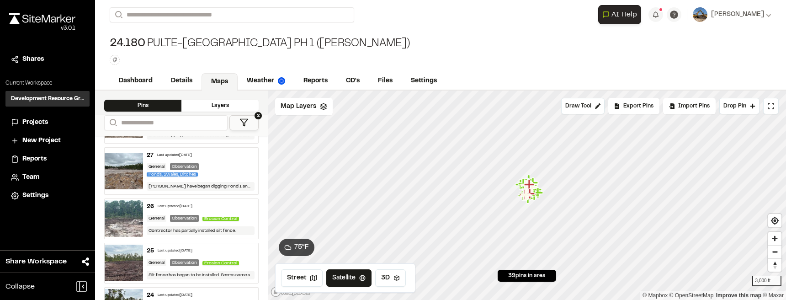
click at [156, 208] on div "26 Last updated [DATE]" at bounding box center [201, 206] width 108 height 8
click at [203, 167] on div "General Observation Ponds, [GEOGRAPHIC_DATA], Ditches" at bounding box center [201, 170] width 108 height 15
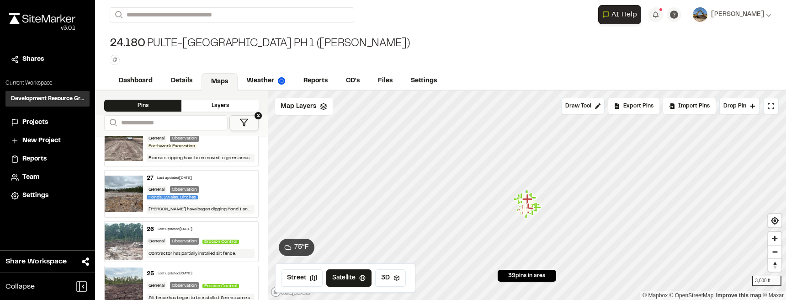
click at [217, 229] on div "26 Last updated [DATE]" at bounding box center [201, 229] width 108 height 8
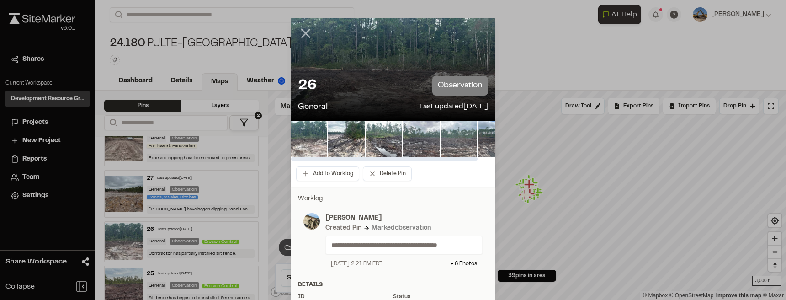
click at [308, 36] on icon at bounding box center [306, 34] width 16 height 16
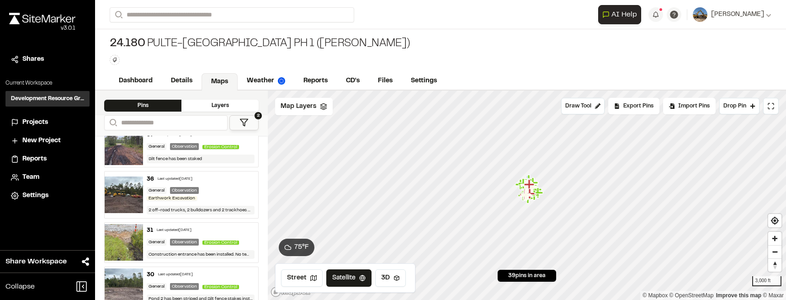
scroll to position [617, 0]
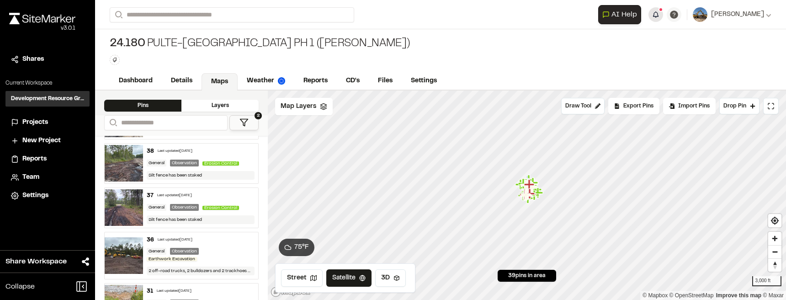
click at [628, 17] on button "button" at bounding box center [655, 14] width 15 height 15
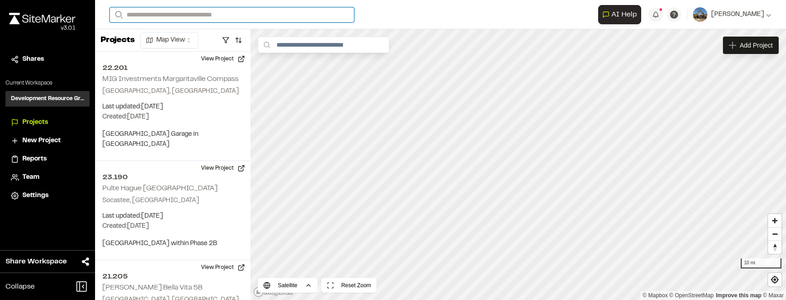
click at [292, 19] on input "Search" at bounding box center [232, 14] width 244 height 15
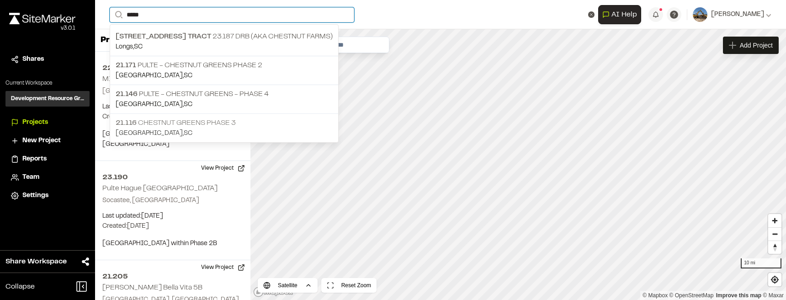
type input "*****"
click at [249, 124] on p "21.116 Chestnut Greens Phase 3" at bounding box center [224, 122] width 217 height 11
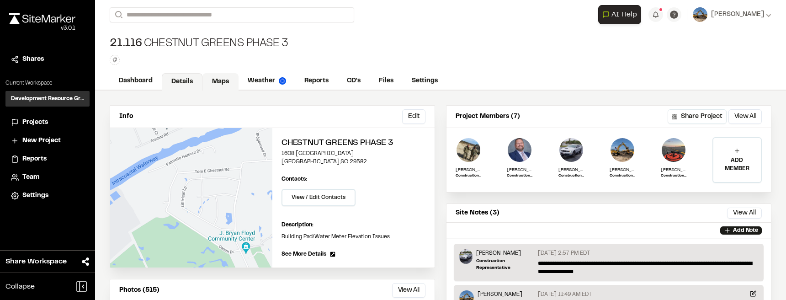
click at [211, 88] on link "Maps" at bounding box center [220, 81] width 36 height 17
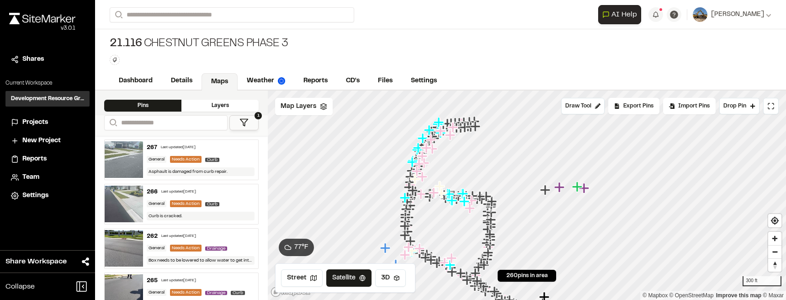
click at [586, 190] on icon "Map marker" at bounding box center [585, 188] width 12 height 12
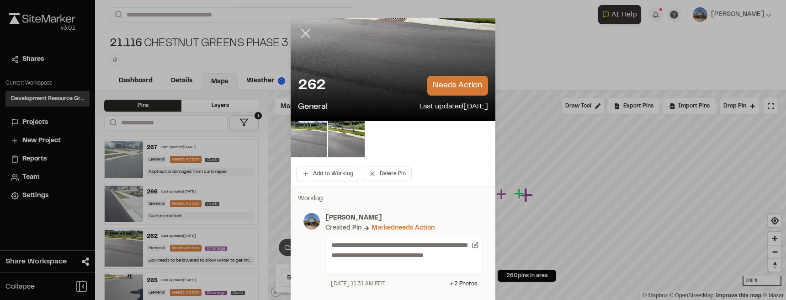
click at [302, 29] on icon at bounding box center [306, 34] width 16 height 16
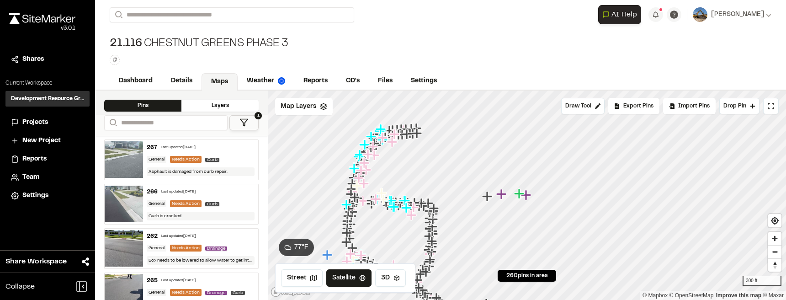
click at [196, 151] on div "267 Last updated Sep 10, 2025 General Needs Action Curb Asphault is damaged fro…" at bounding box center [200, 160] width 115 height 40
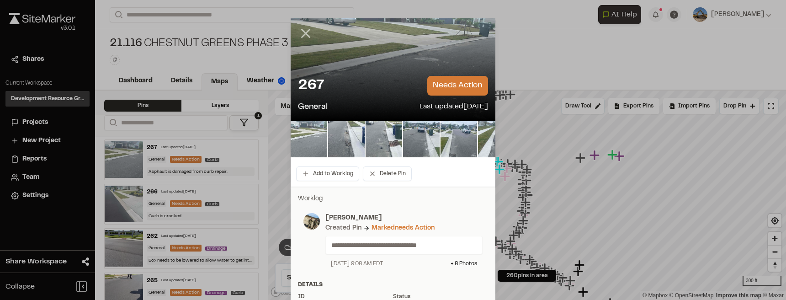
click at [303, 29] on icon at bounding box center [306, 34] width 16 height 16
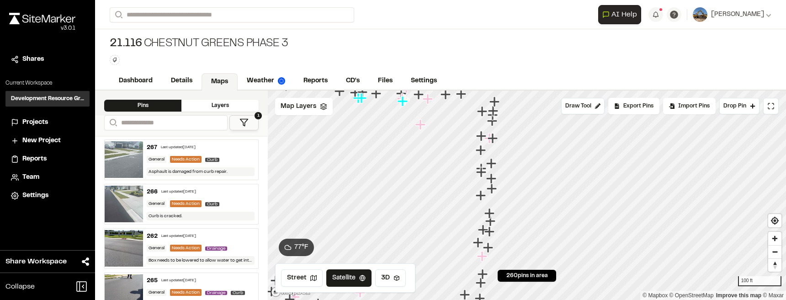
click at [494, 191] on icon "Map marker" at bounding box center [492, 189] width 12 height 12
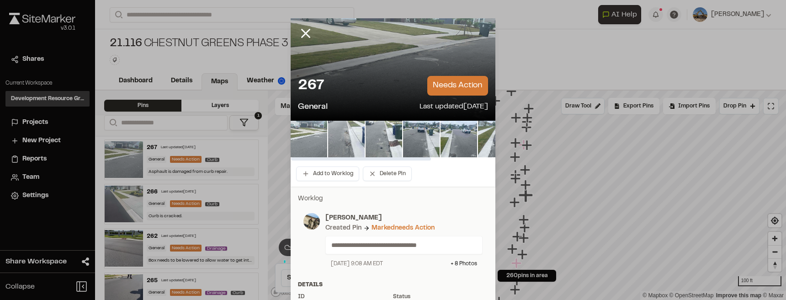
click at [330, 138] on img at bounding box center [346, 139] width 37 height 37
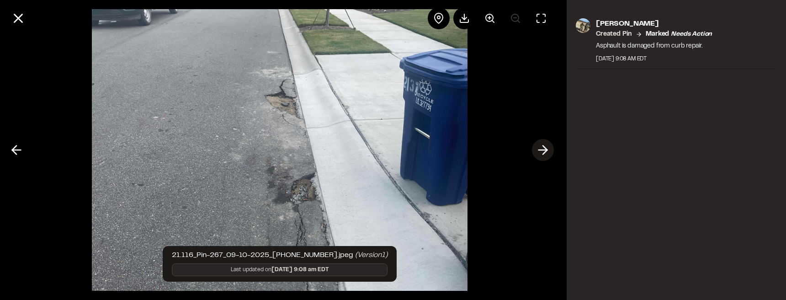
click at [542, 153] on icon at bounding box center [542, 150] width 15 height 16
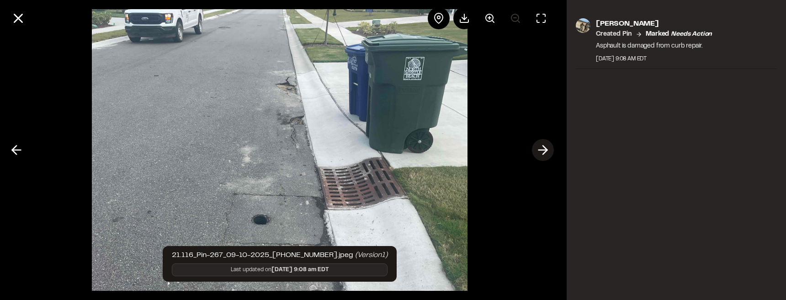
click at [542, 153] on icon at bounding box center [542, 150] width 15 height 16
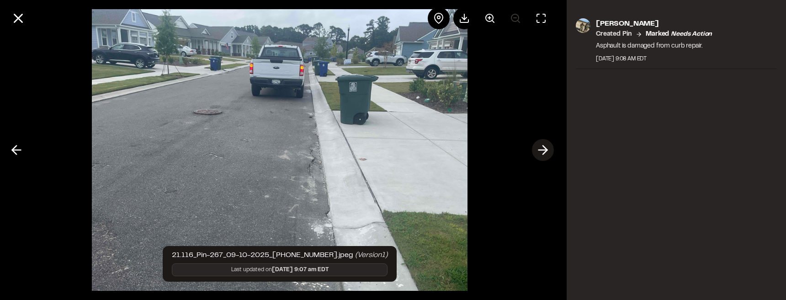
click at [544, 148] on icon at bounding box center [542, 150] width 15 height 16
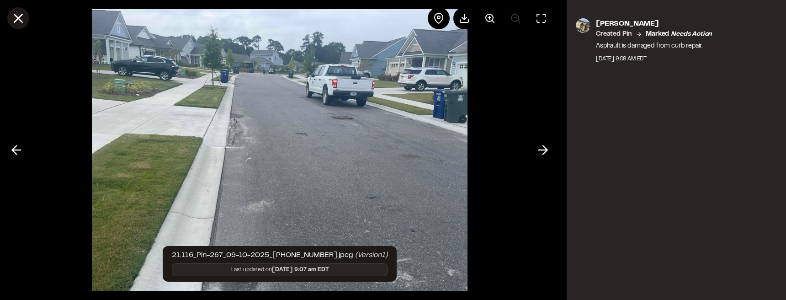
click at [13, 22] on icon at bounding box center [19, 19] width 16 height 16
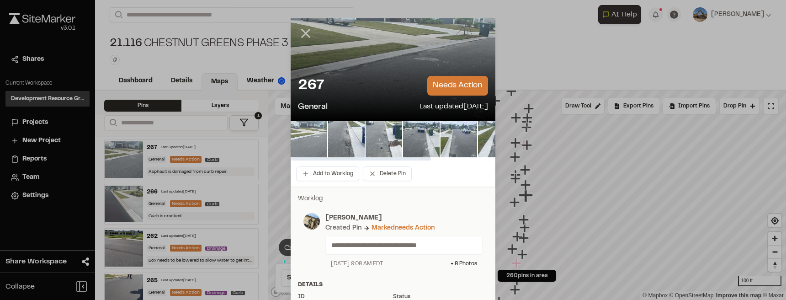
click at [302, 32] on line at bounding box center [306, 34] width 8 height 8
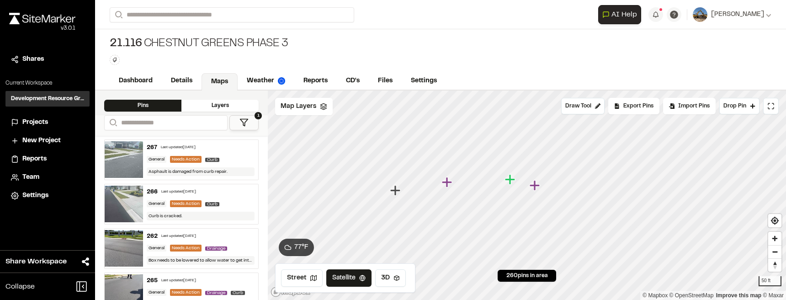
click at [444, 183] on icon "Map marker" at bounding box center [447, 182] width 10 height 10
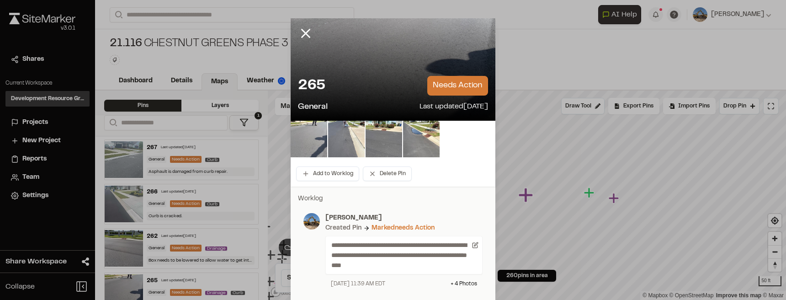
click at [305, 143] on img at bounding box center [308, 139] width 37 height 37
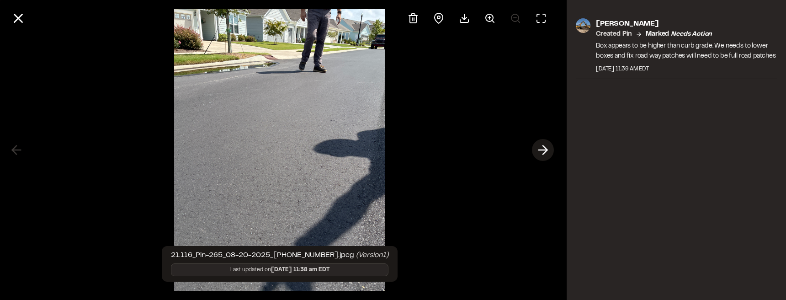
click at [544, 152] on polyline at bounding box center [545, 150] width 4 height 9
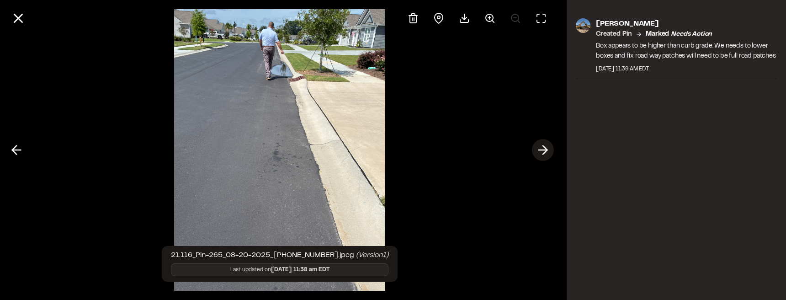
click at [545, 152] on polyline at bounding box center [545, 150] width 4 height 9
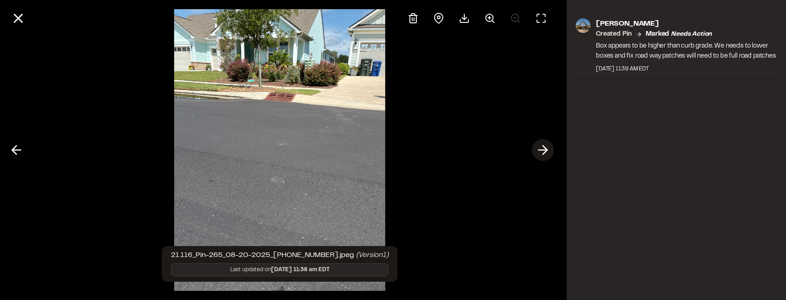
click at [545, 152] on polyline at bounding box center [545, 150] width 4 height 9
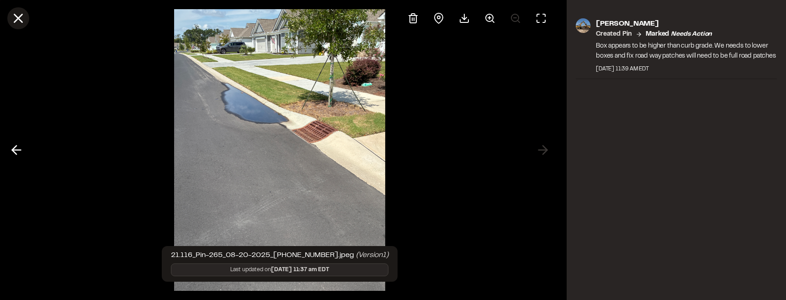
click at [21, 18] on icon at bounding box center [19, 19] width 16 height 16
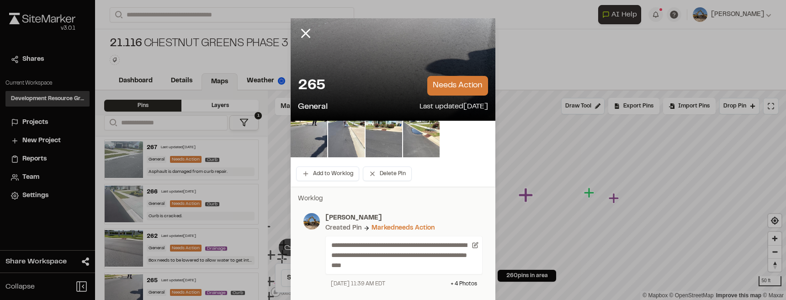
click at [307, 32] on icon at bounding box center [306, 34] width 16 height 16
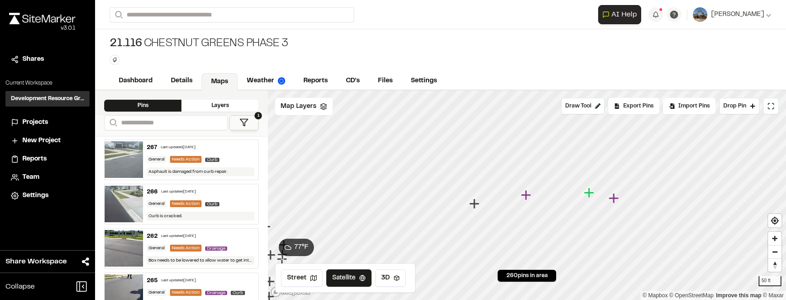
click at [614, 196] on icon "Map marker" at bounding box center [613, 198] width 10 height 10
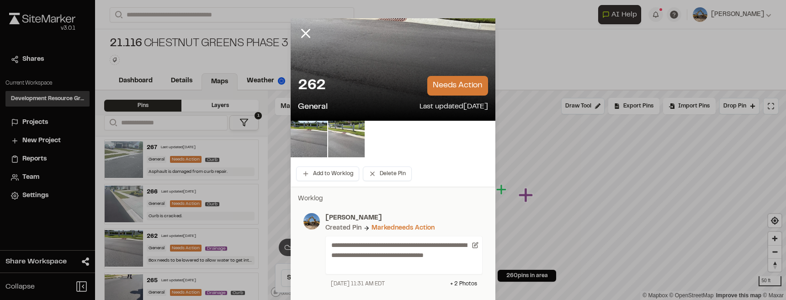
click at [352, 148] on img at bounding box center [346, 139] width 37 height 37
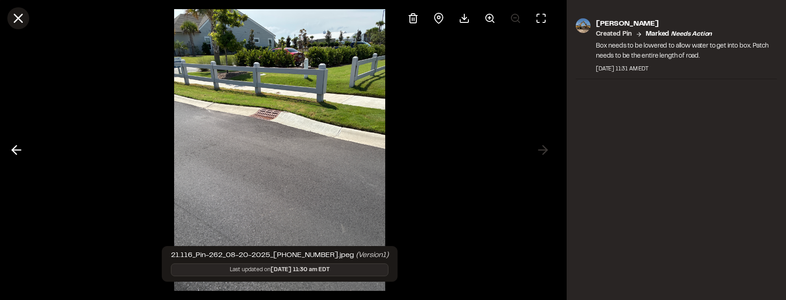
click at [16, 18] on icon at bounding box center [19, 19] width 16 height 16
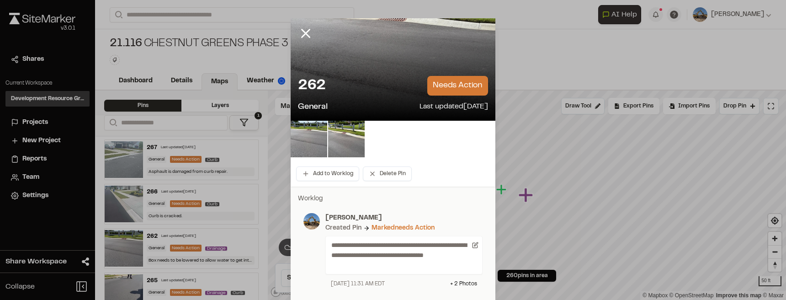
click at [319, 31] on div at bounding box center [312, 40] width 44 height 44
